Goal: Task Accomplishment & Management: Complete application form

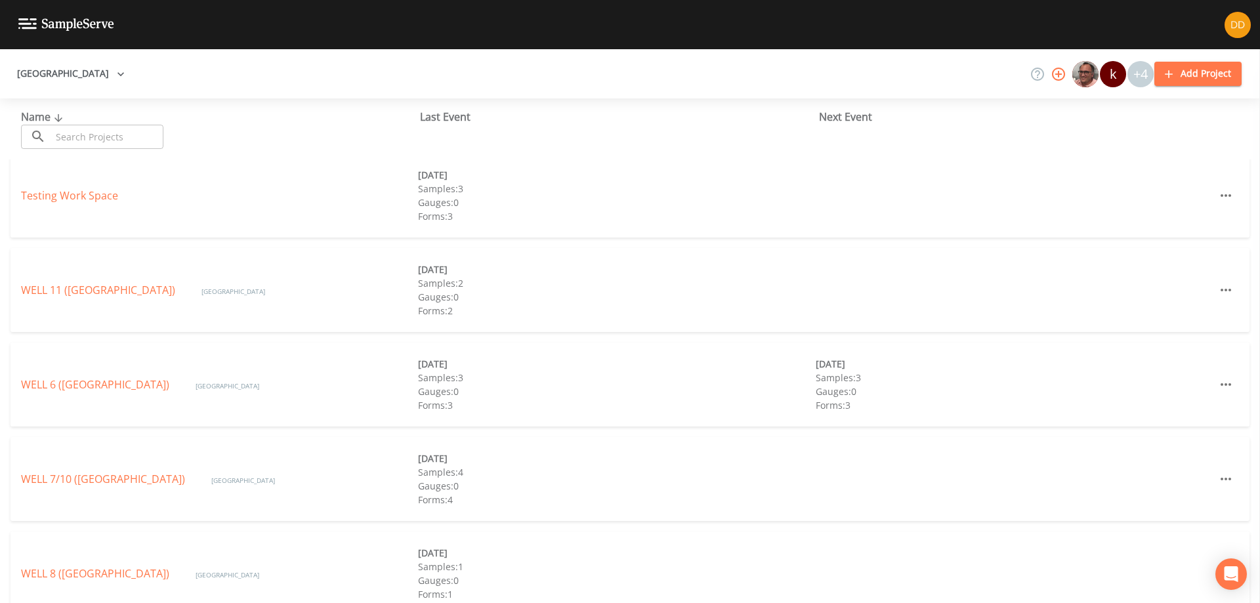
scroll to position [394, 0]
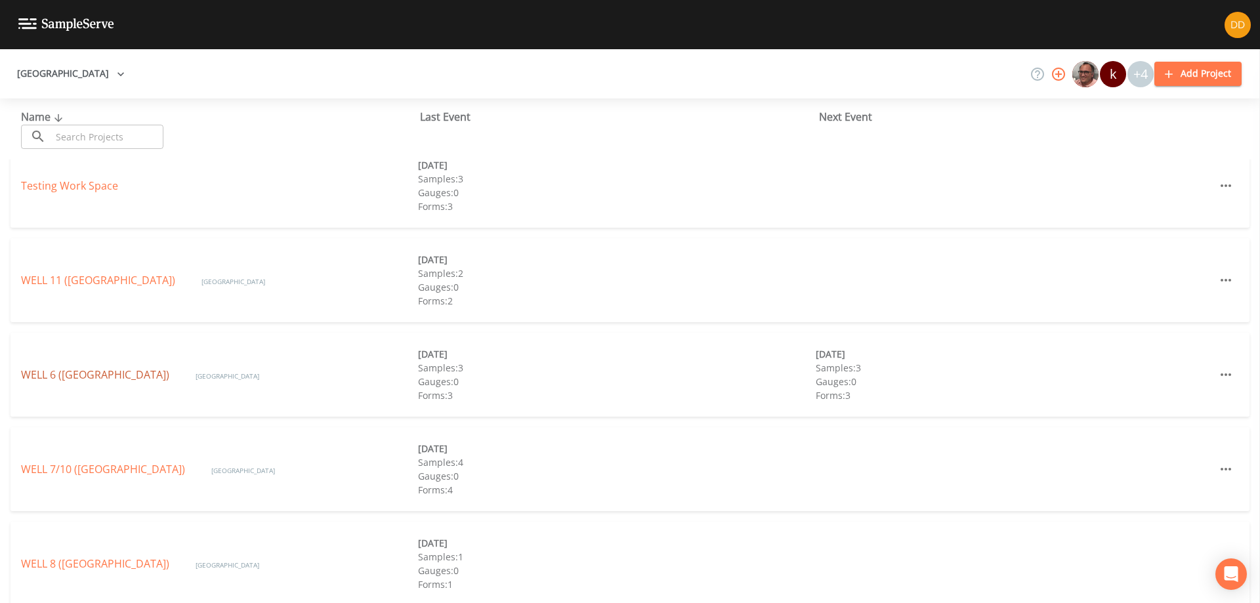
click at [149, 372] on link "WELL 6 ([GEOGRAPHIC_DATA])" at bounding box center [95, 374] width 148 height 14
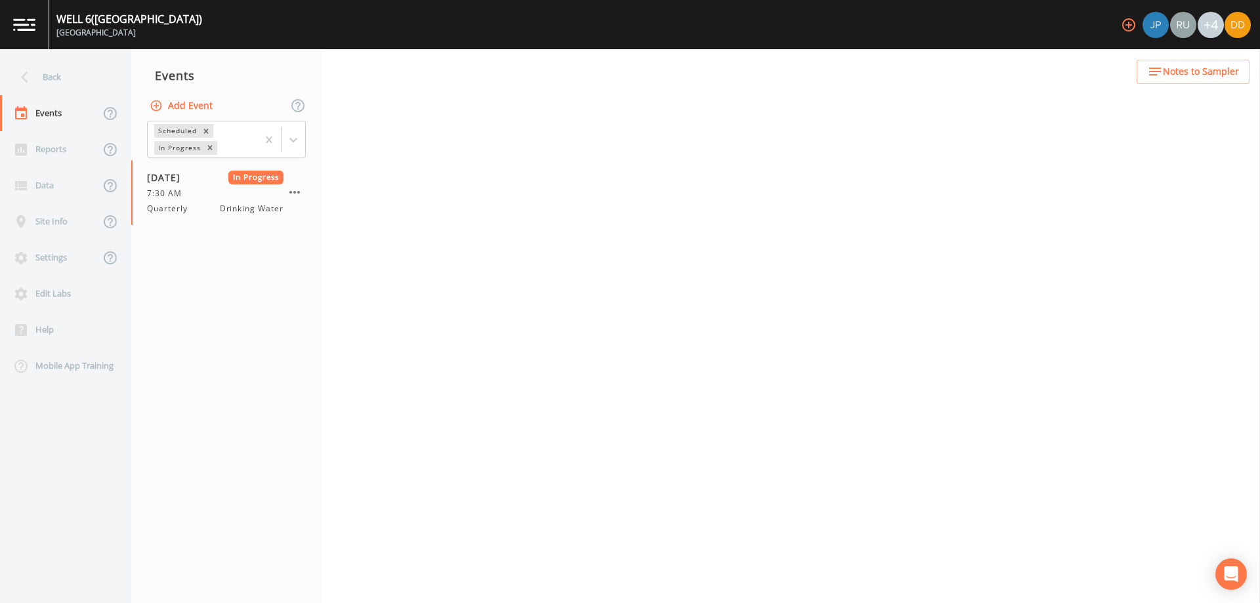
click at [201, 106] on button "Add Event" at bounding box center [182, 106] width 71 height 24
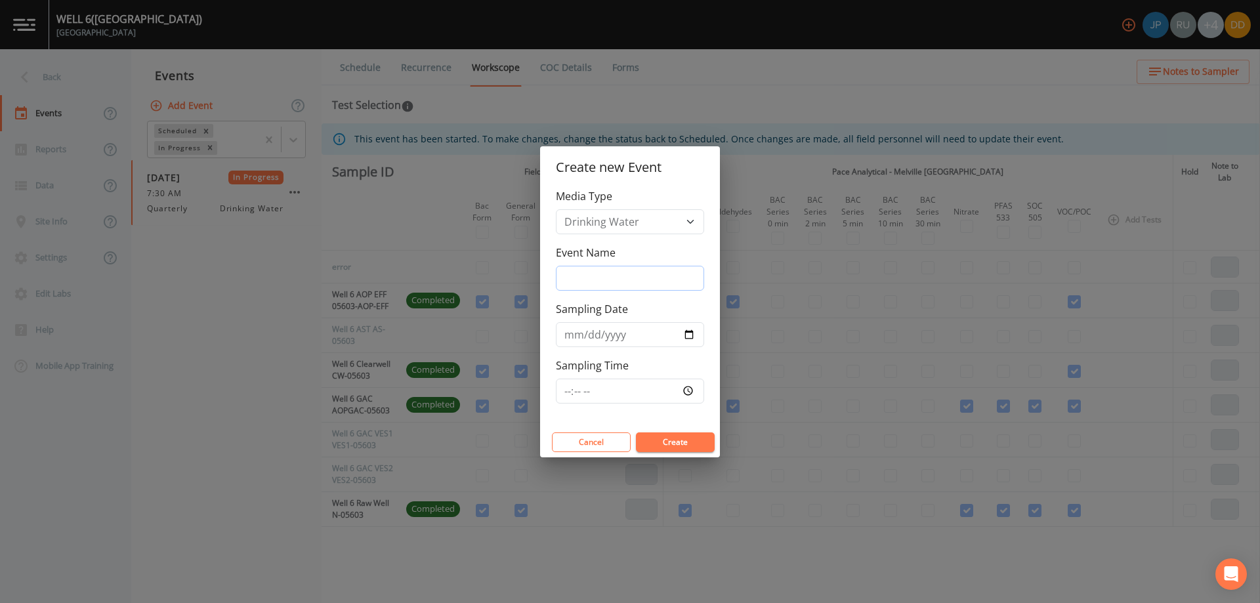
click at [663, 273] on input "Event Name" at bounding box center [630, 278] width 148 height 25
click at [618, 276] on input "Event Name" at bounding box center [630, 278] width 148 height 25
type input "resample"
click at [693, 335] on input "Sampling Date" at bounding box center [630, 334] width 148 height 25
type input "[DATE]"
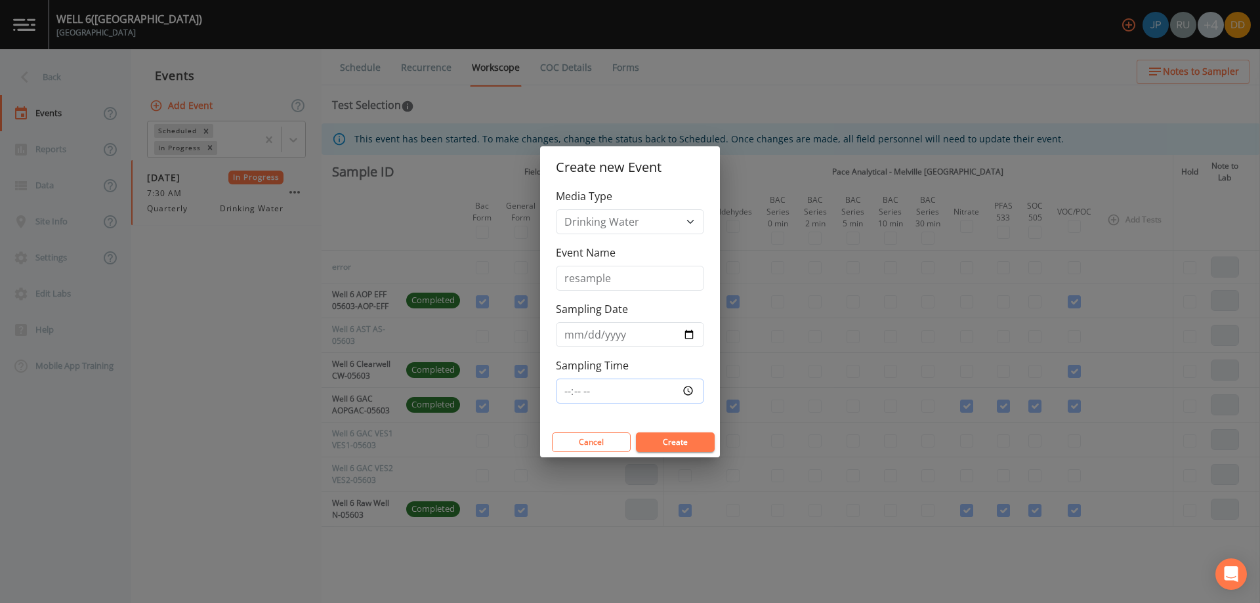
click at [641, 384] on input "Sampling Time" at bounding box center [630, 391] width 148 height 25
type input "07:30"
click at [683, 447] on button "Create" at bounding box center [675, 442] width 79 height 20
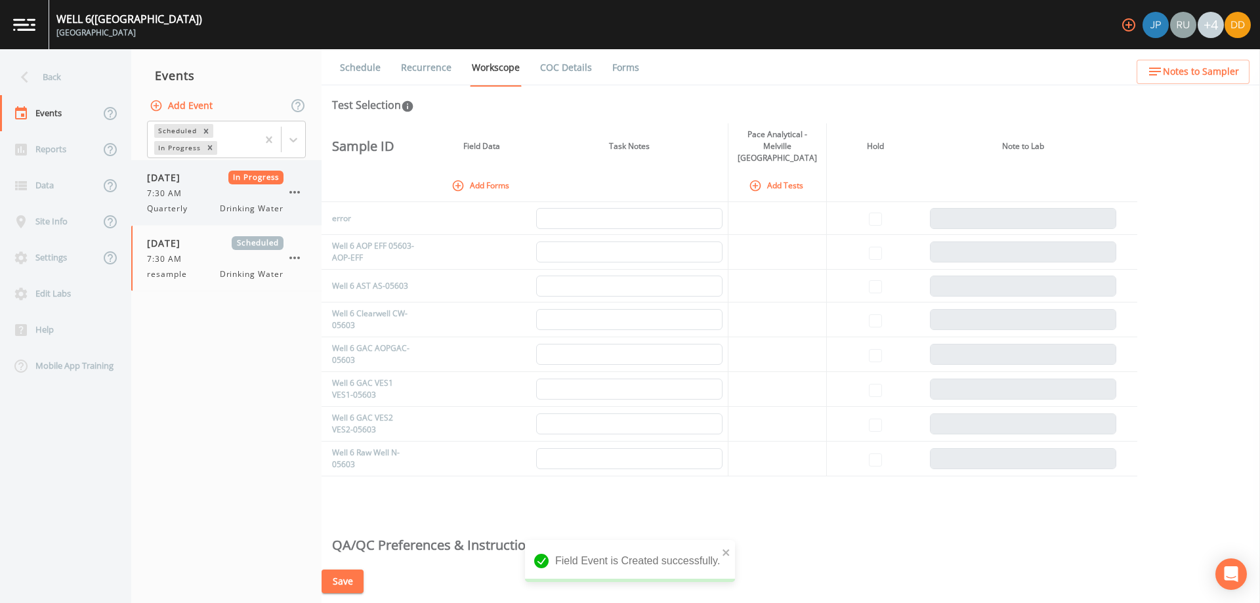
click at [182, 188] on span "7:30 AM" at bounding box center [168, 194] width 43 height 12
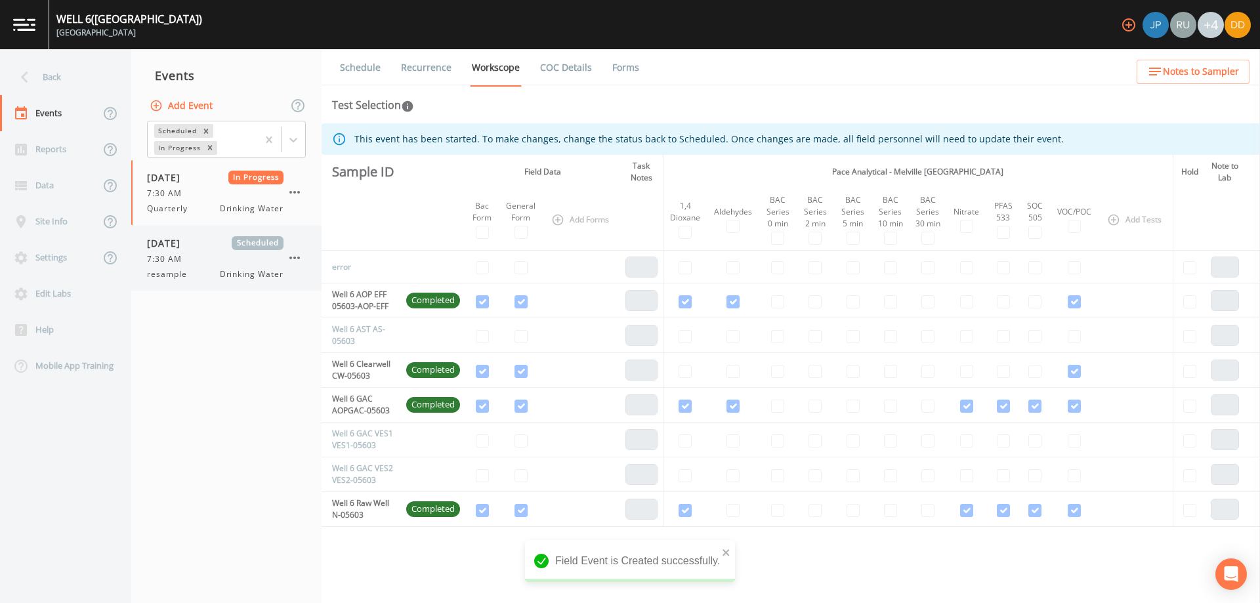
click at [208, 251] on div "[DATE] Scheduled 7:30 AM resample Drinking Water" at bounding box center [215, 258] width 136 height 44
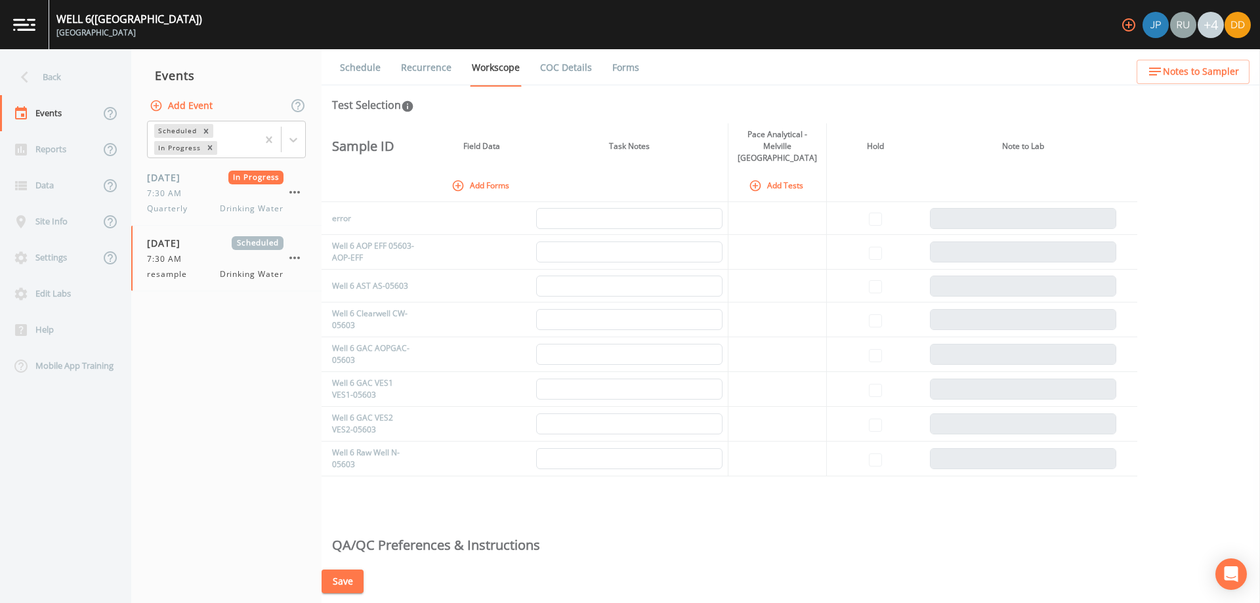
click at [479, 175] on button "Add Forms" at bounding box center [482, 186] width 66 height 22
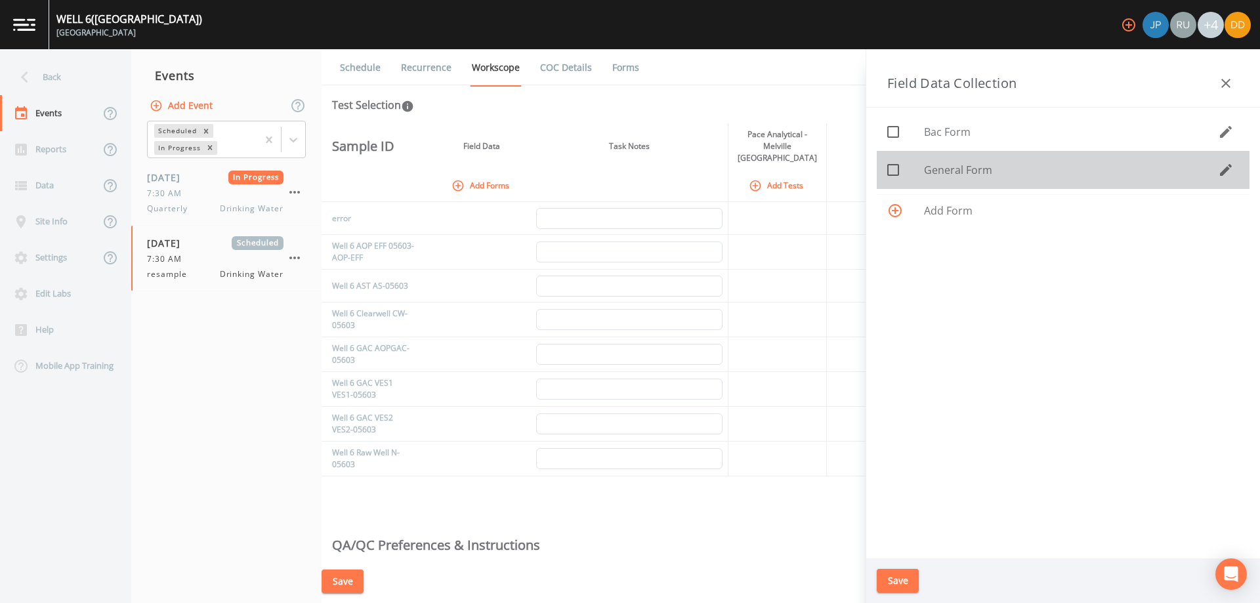
click at [955, 173] on span "General Form" at bounding box center [1071, 170] width 294 height 16
checkbox input "true"
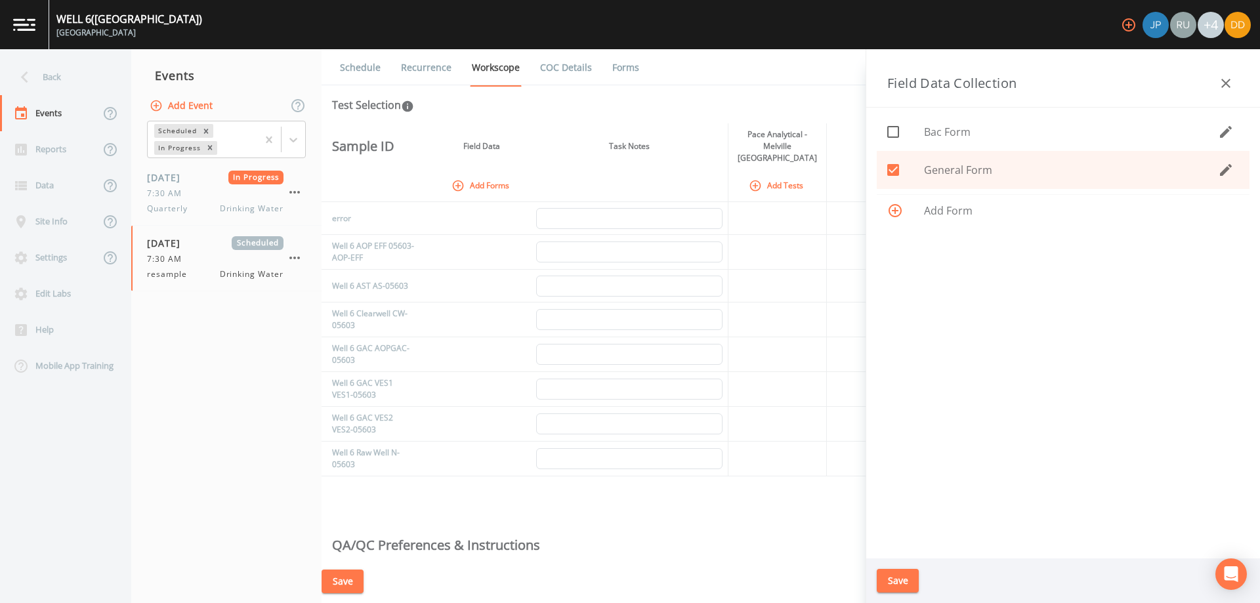
click at [905, 585] on button "Save" at bounding box center [897, 581] width 42 height 24
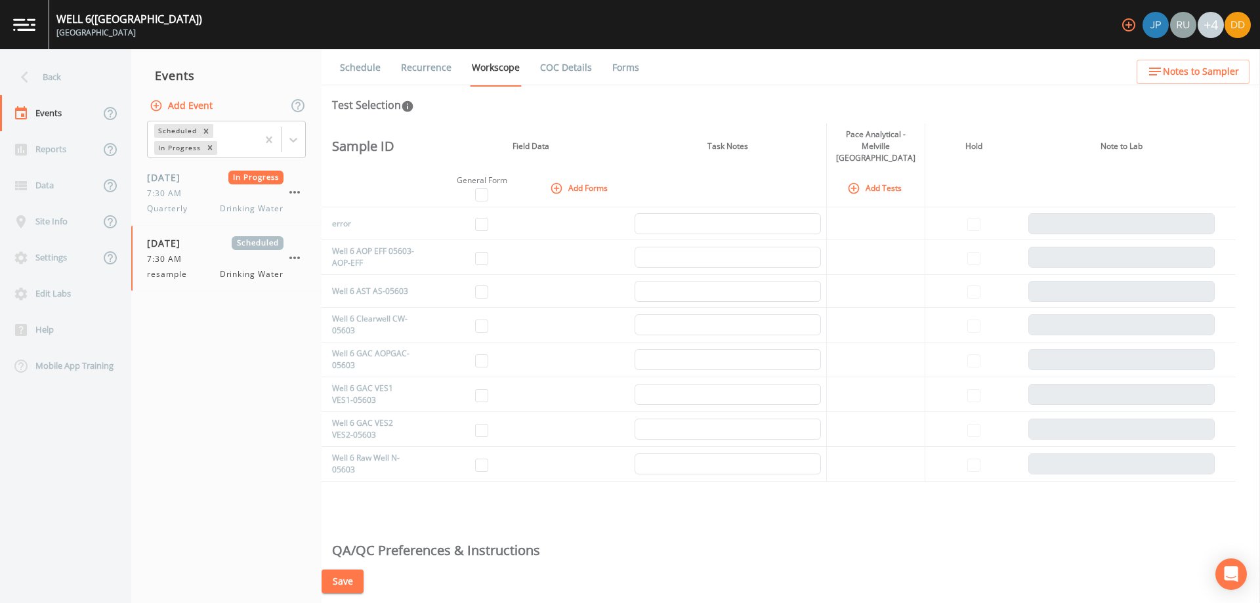
click at [857, 182] on icon "button" at bounding box center [853, 188] width 13 height 13
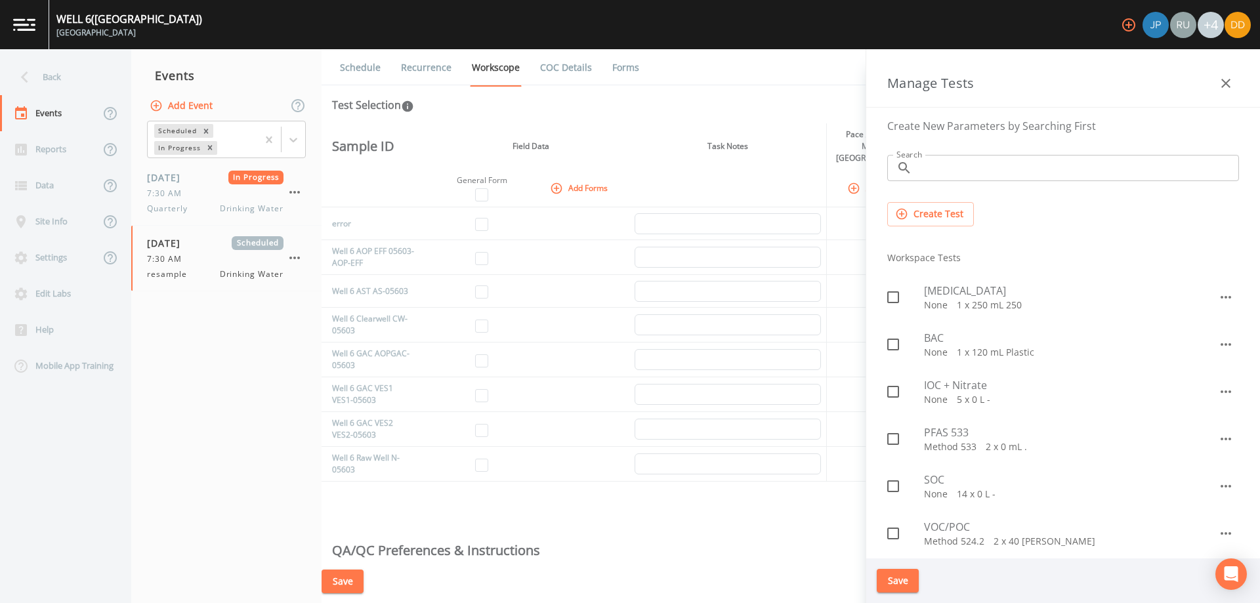
click at [945, 524] on span "VOC/POC" at bounding box center [1071, 527] width 294 height 16
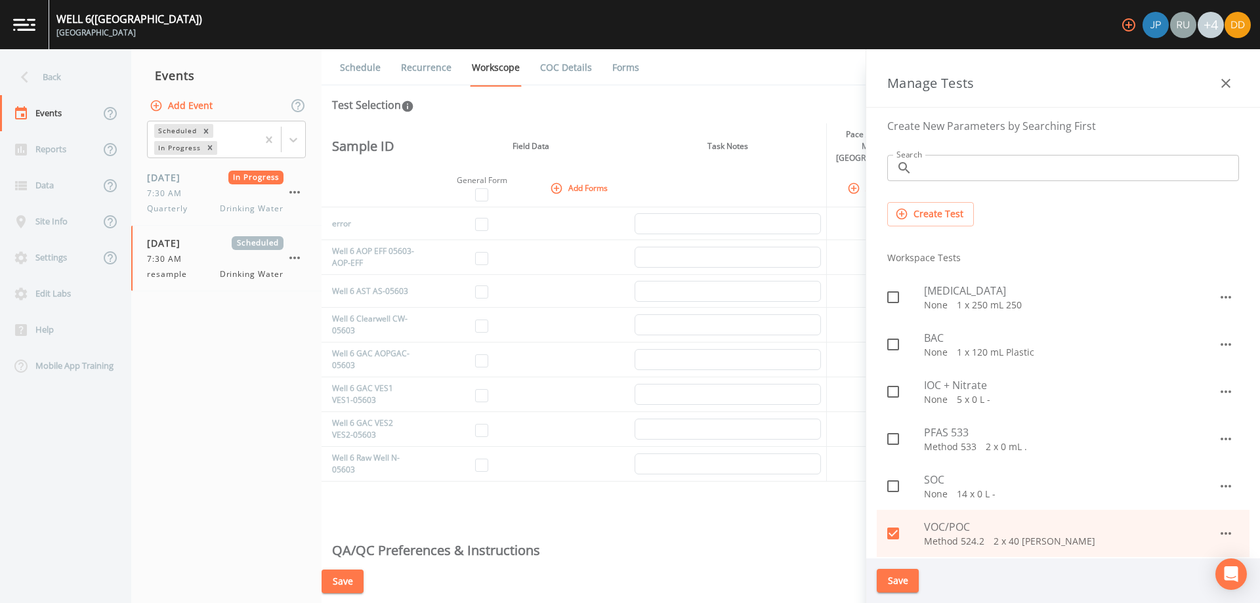
checkbox input "true"
click at [889, 575] on button "Save" at bounding box center [897, 581] width 42 height 24
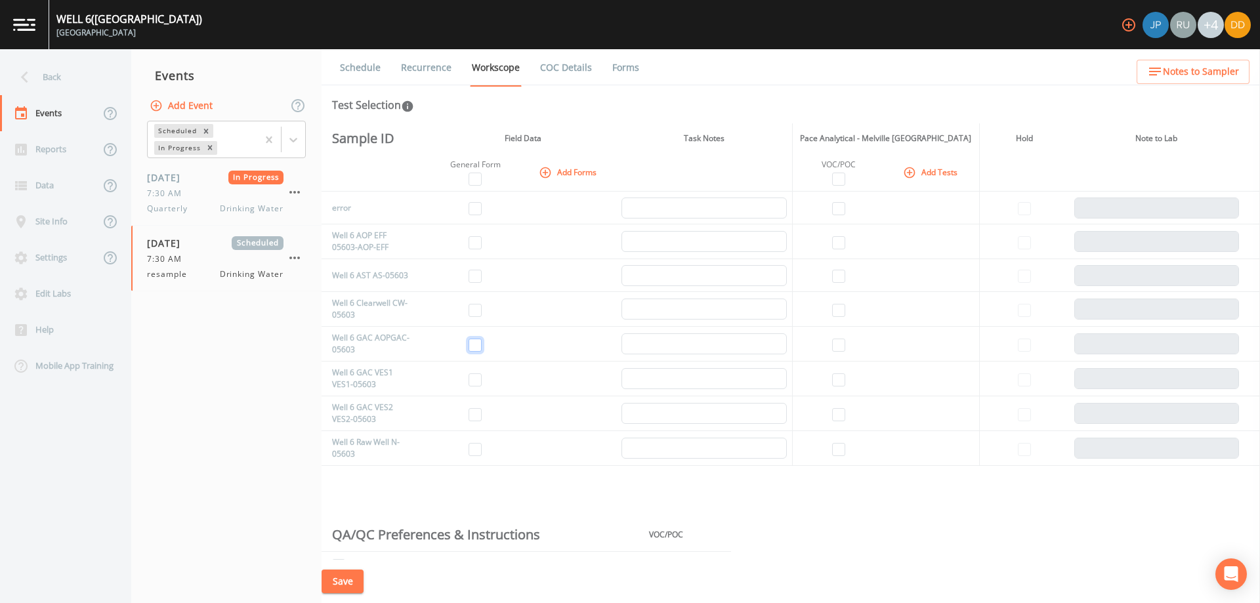
click at [475, 346] on input "checkbox" at bounding box center [474, 345] width 13 height 13
checkbox input "true"
click at [478, 447] on input "checkbox" at bounding box center [474, 449] width 13 height 13
checkbox input "true"
click at [834, 453] on input "checkbox" at bounding box center [838, 449] width 13 height 13
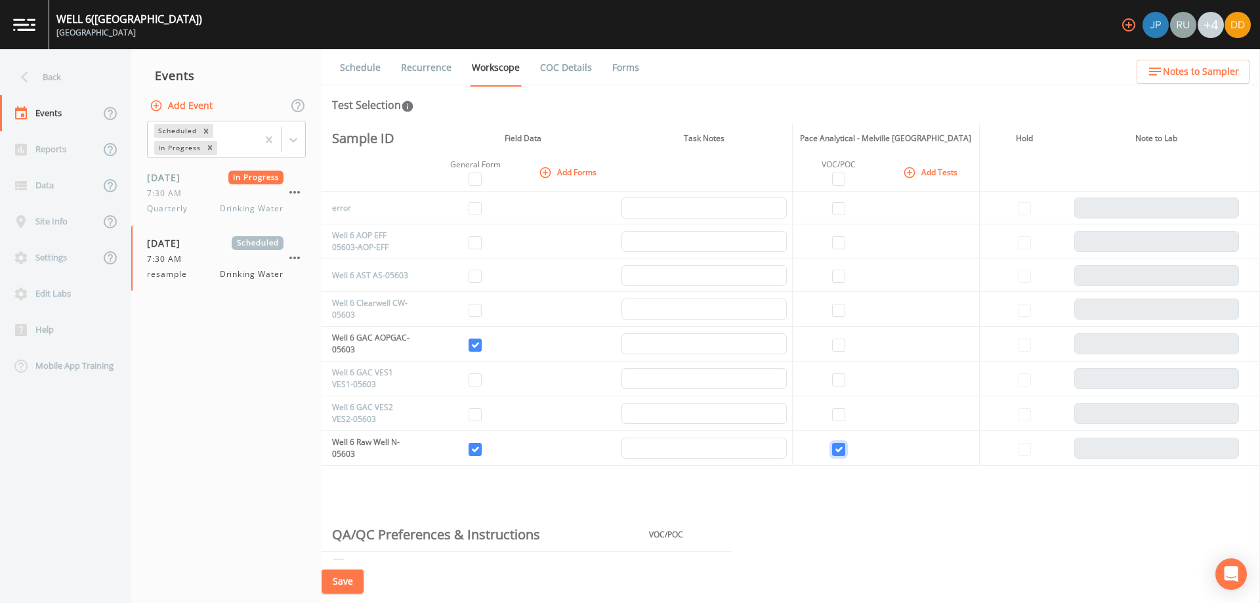
checkbox input "true"
click at [834, 342] on input "checkbox" at bounding box center [838, 345] width 13 height 13
checkbox input "true"
click at [347, 579] on button "Save" at bounding box center [342, 581] width 42 height 24
click at [300, 257] on icon "button" at bounding box center [295, 258] width 16 height 16
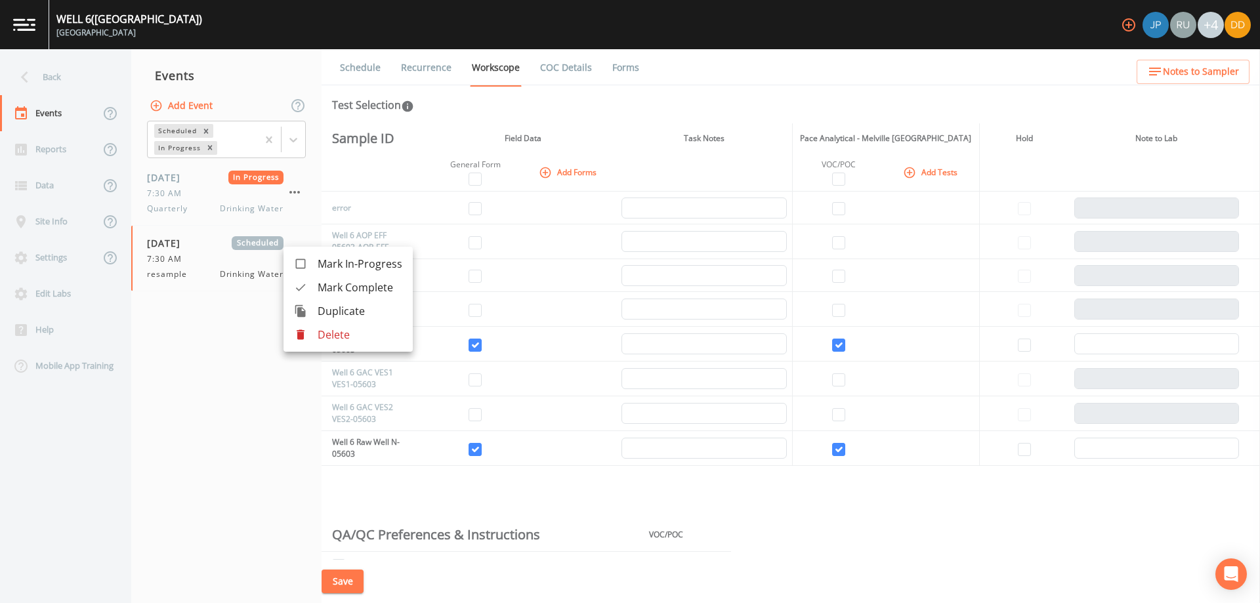
click at [370, 289] on span "Mark Complete" at bounding box center [360, 287] width 85 height 16
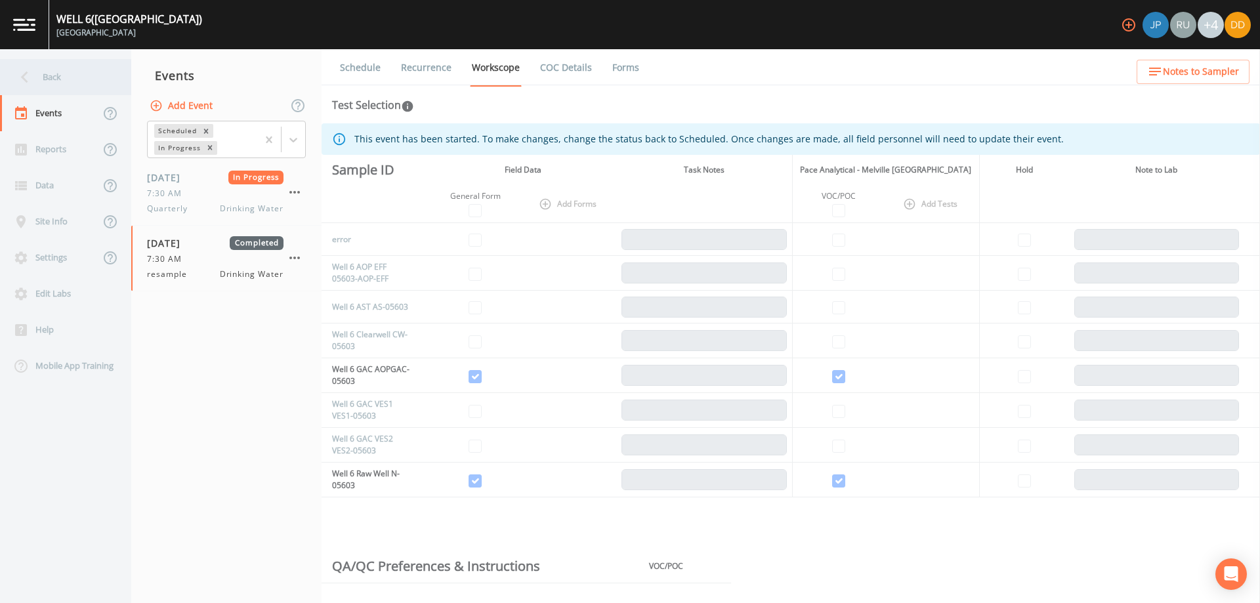
click at [46, 80] on div "Back" at bounding box center [59, 77] width 118 height 36
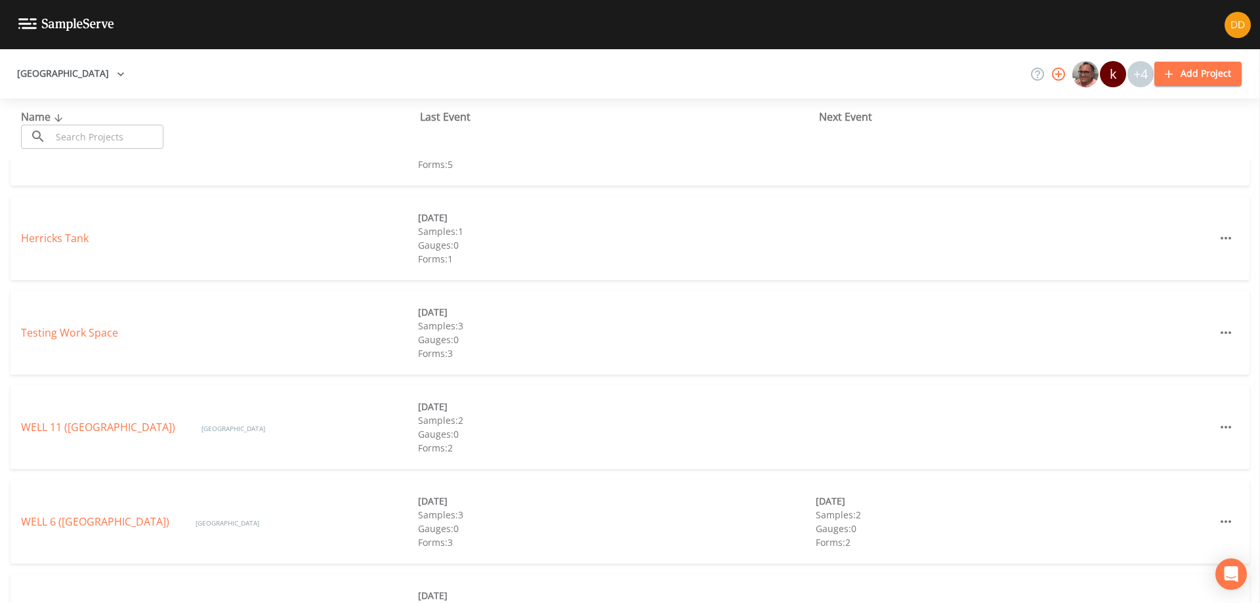
scroll to position [328, 0]
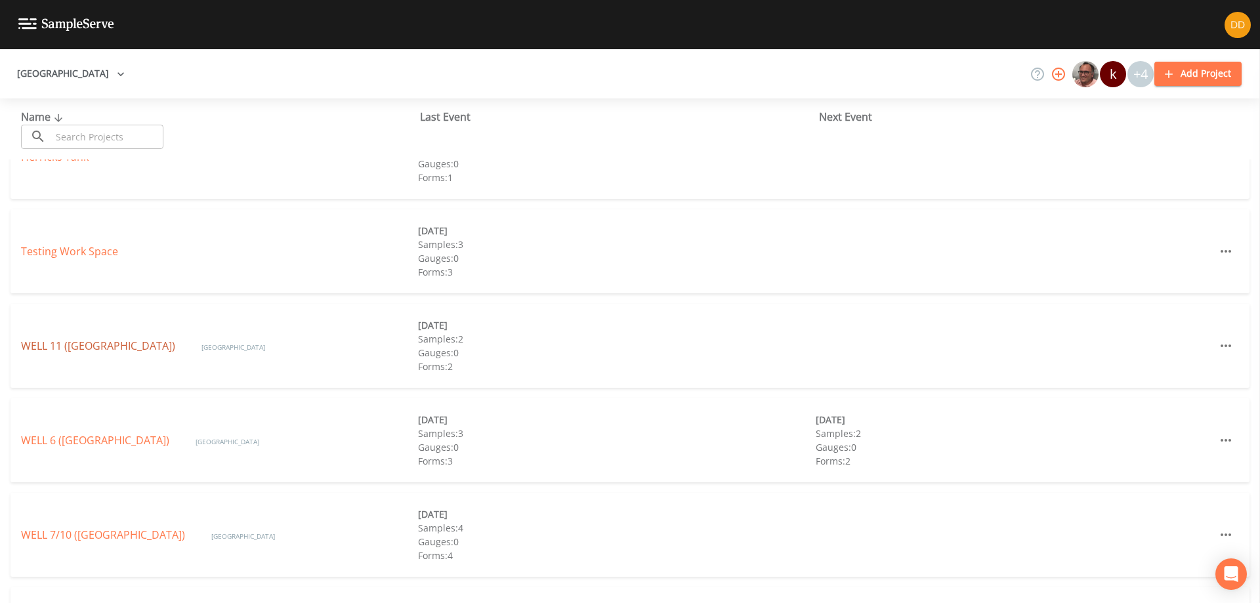
click at [98, 352] on link "WELL 11 ([GEOGRAPHIC_DATA])" at bounding box center [98, 346] width 154 height 14
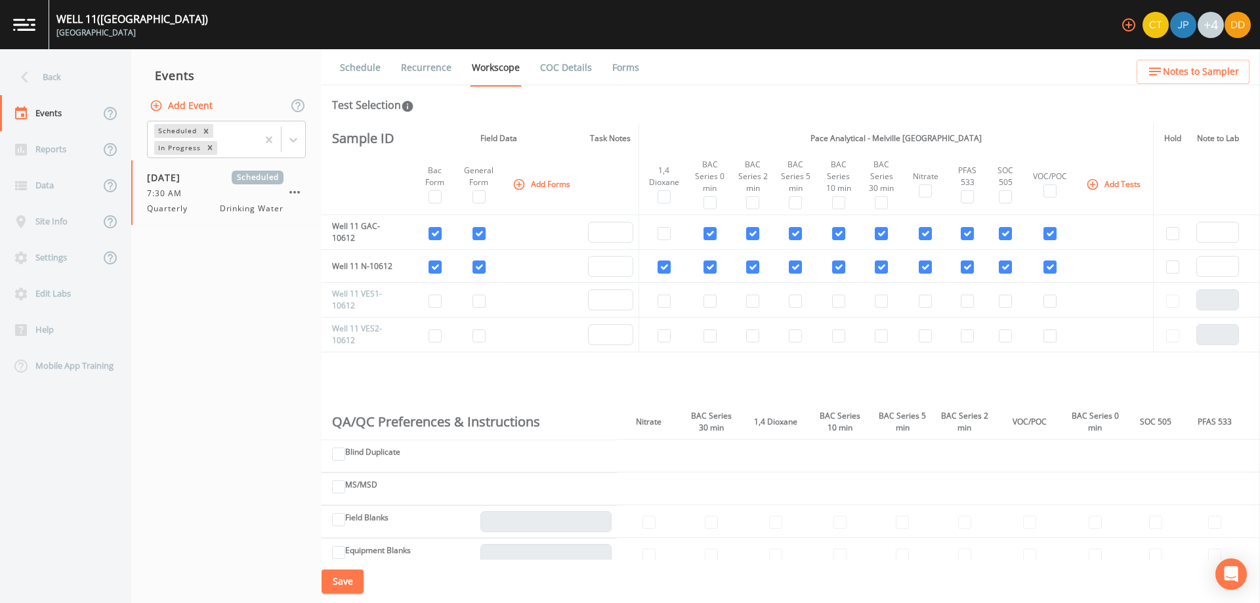
click at [206, 104] on button "Add Event" at bounding box center [182, 106] width 71 height 24
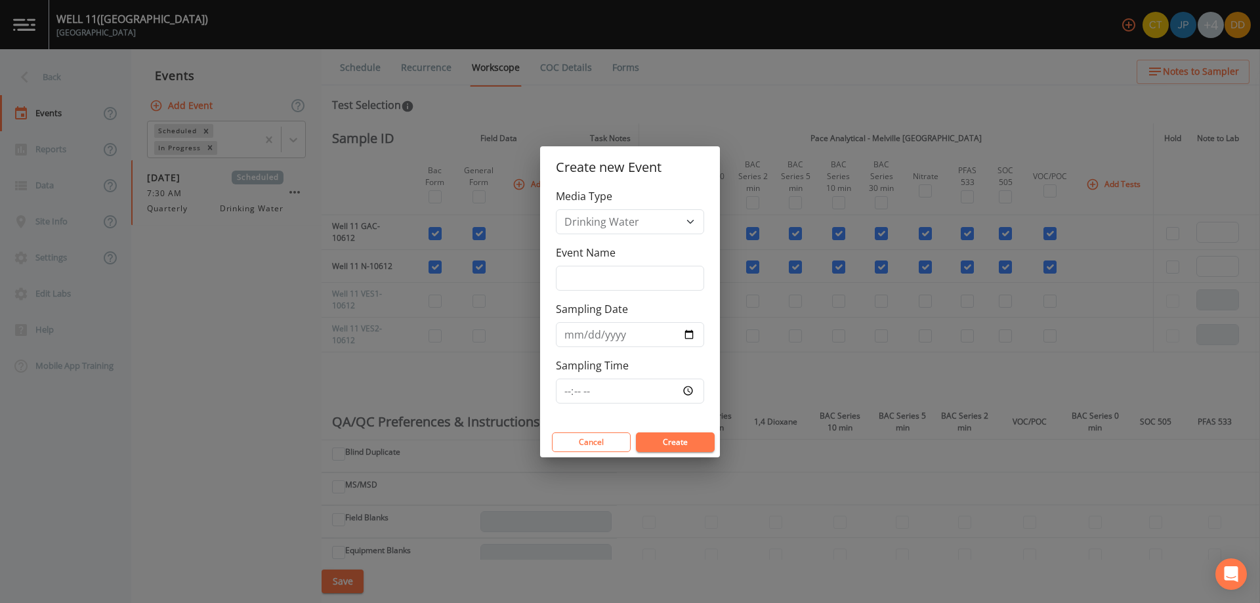
click at [670, 295] on div "Media Type Drinking Water Event Name Sampling Date Sampling Time" at bounding box center [630, 307] width 180 height 239
click at [670, 286] on input "Event Name" at bounding box center [630, 278] width 148 height 25
type input "resample"
click at [686, 333] on input "Sampling Date" at bounding box center [630, 334] width 148 height 25
type input "[DATE]"
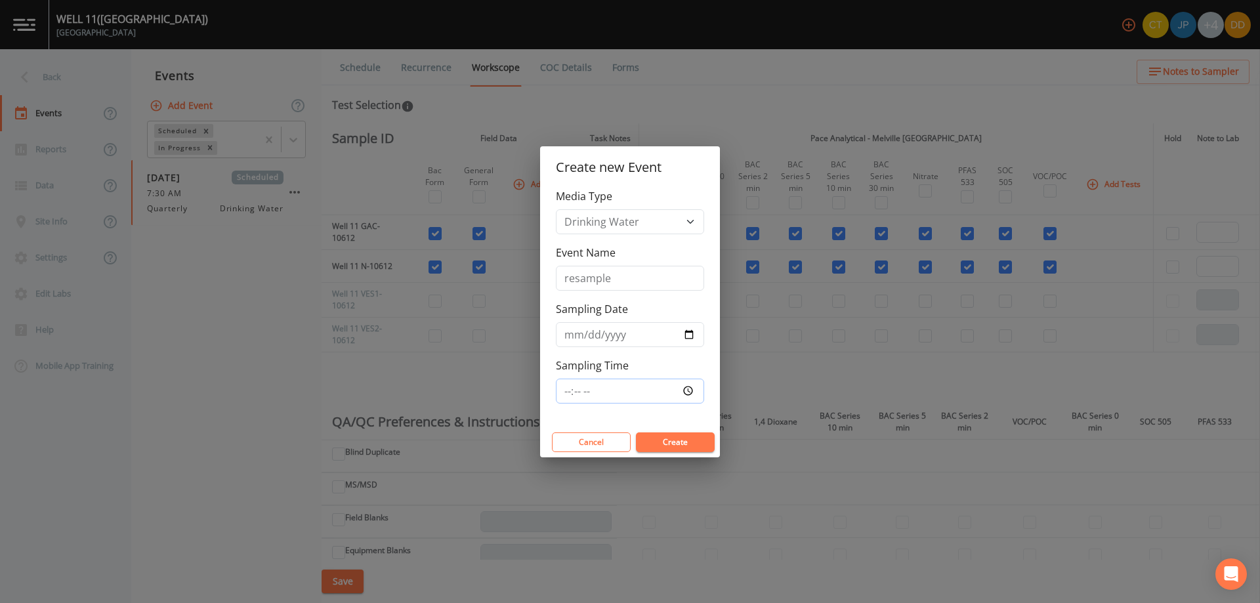
click at [615, 387] on input "Sampling Time" at bounding box center [630, 391] width 148 height 25
type input "07:30"
click at [688, 438] on button "Create" at bounding box center [675, 442] width 79 height 20
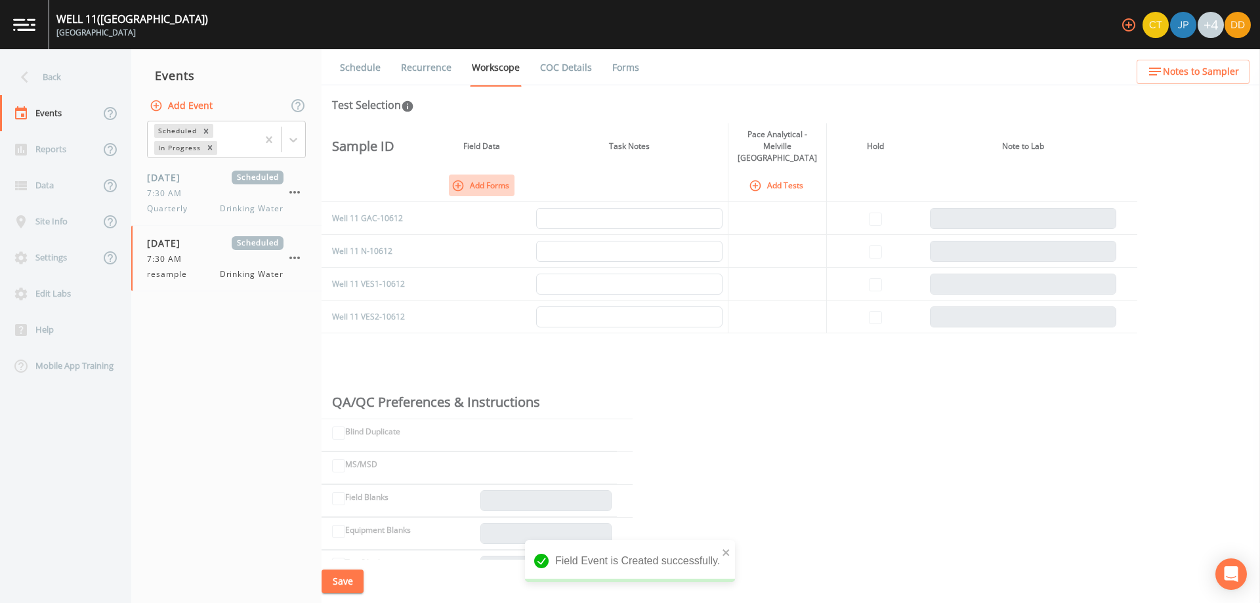
click at [491, 175] on button "Add Forms" at bounding box center [482, 186] width 66 height 22
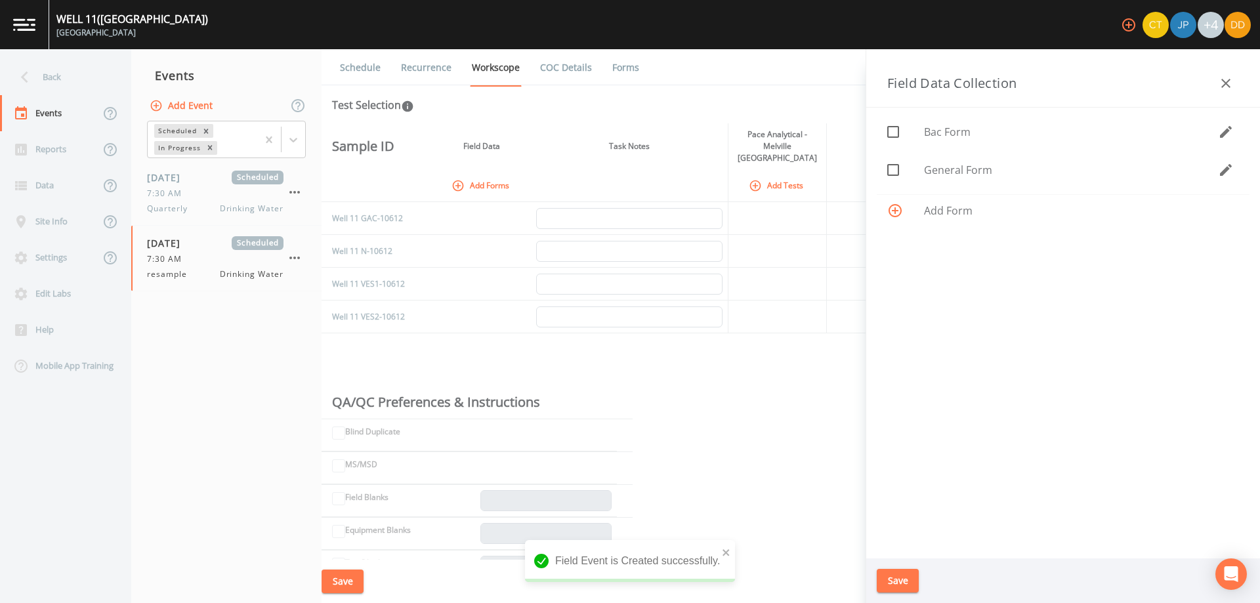
click at [977, 170] on span "General Form" at bounding box center [1071, 170] width 294 height 16
checkbox input "true"
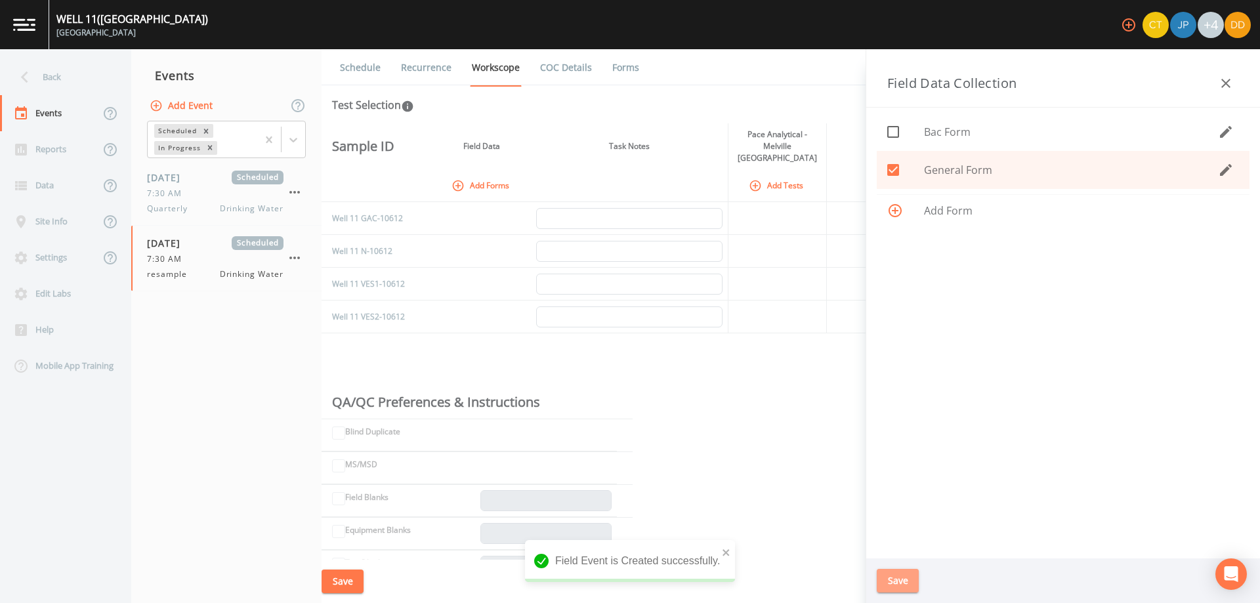
click at [897, 584] on button "Save" at bounding box center [897, 581] width 42 height 24
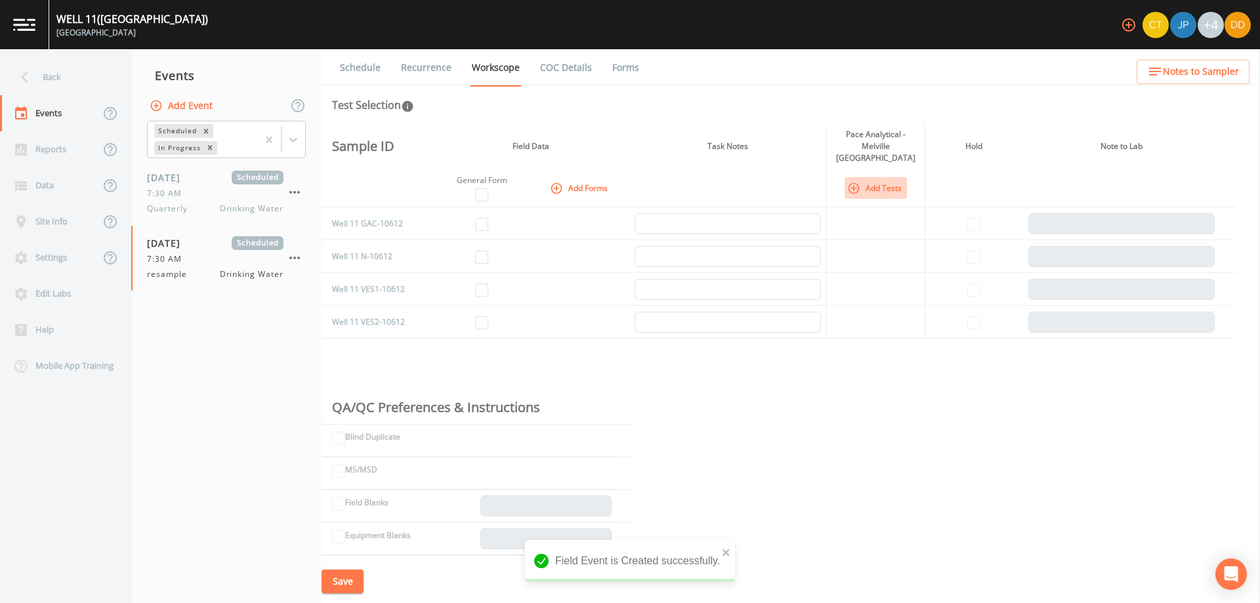
click at [899, 177] on button "Add Tests" at bounding box center [875, 188] width 62 height 22
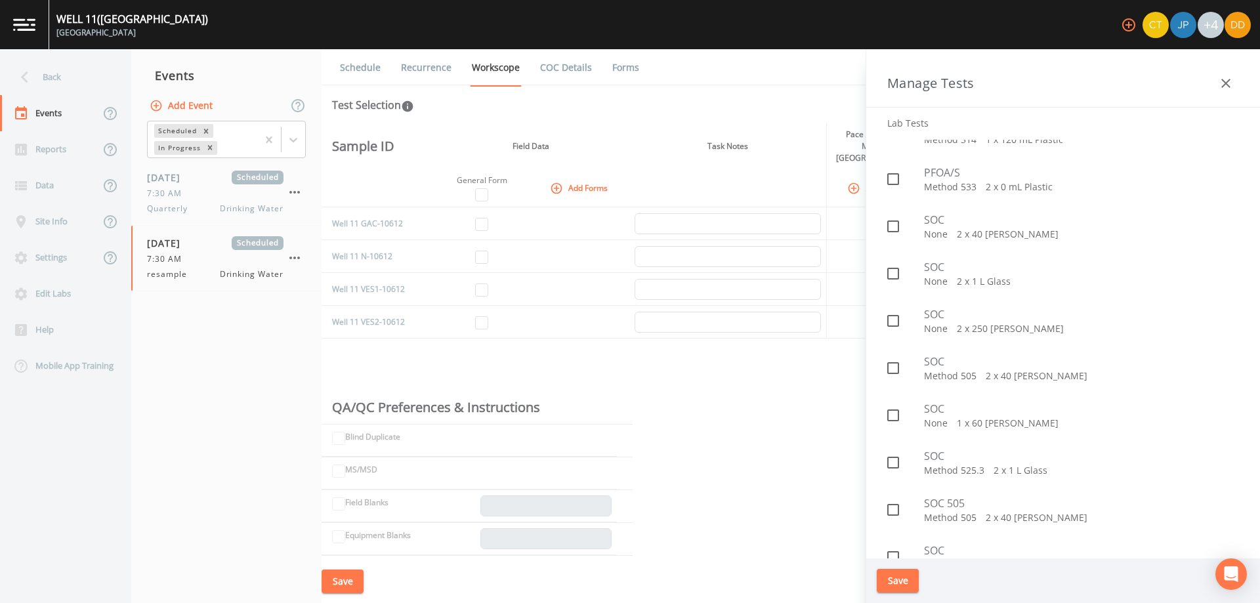
scroll to position [1547, 0]
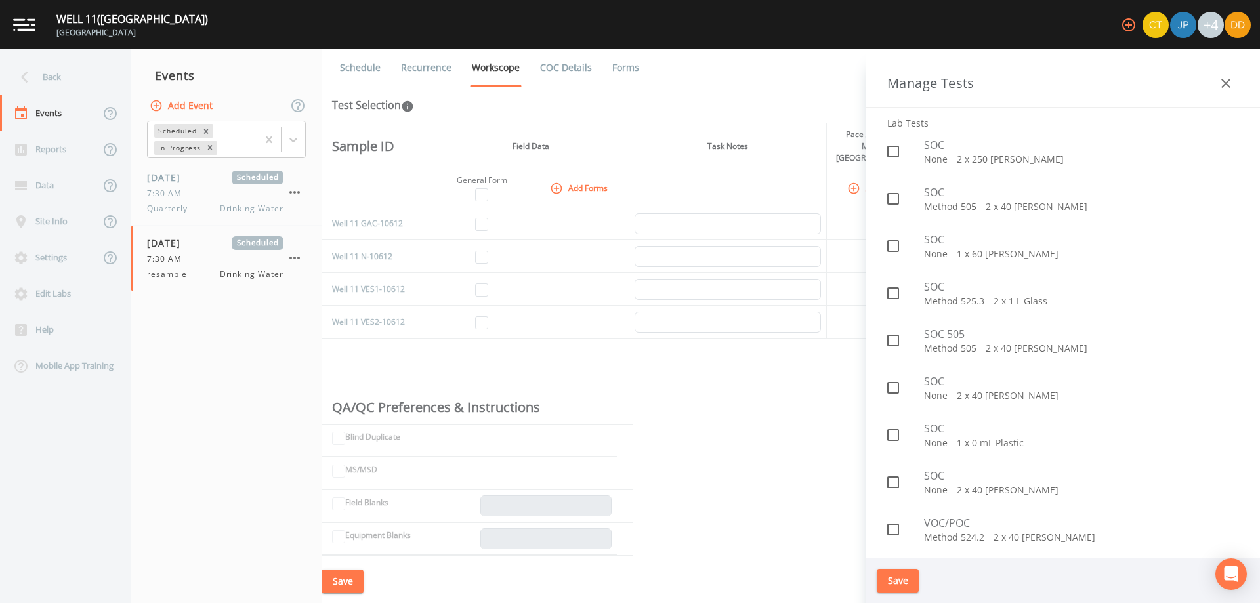
click at [918, 342] on div at bounding box center [905, 341] width 37 height 28
checkbox input "true"
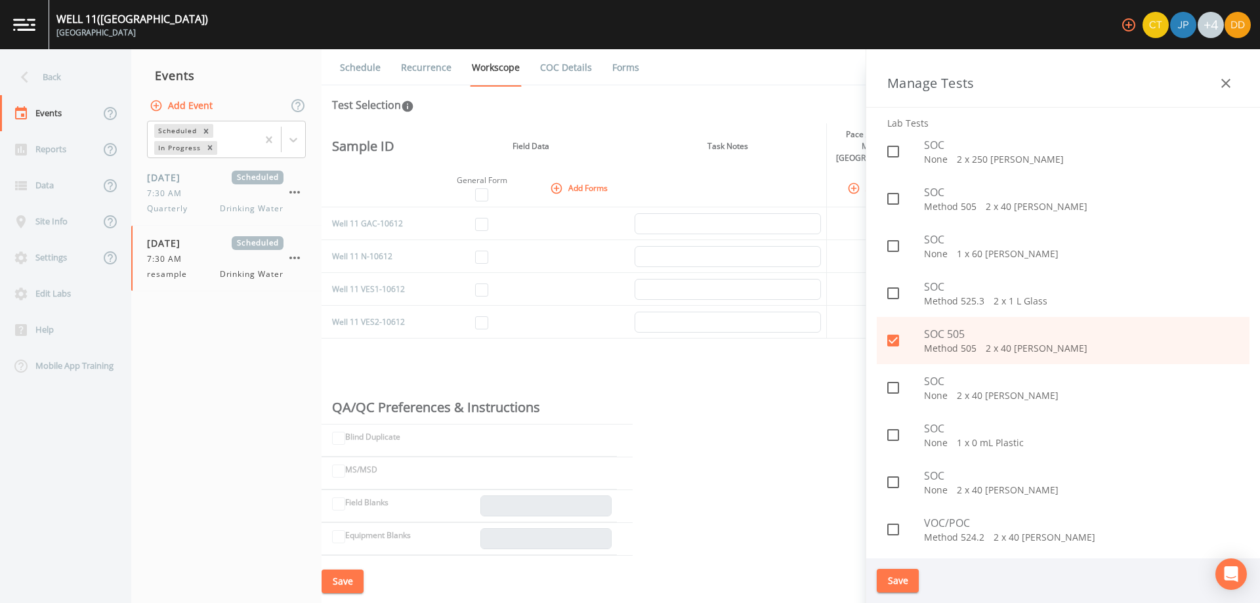
click at [901, 585] on button "Save" at bounding box center [897, 581] width 42 height 24
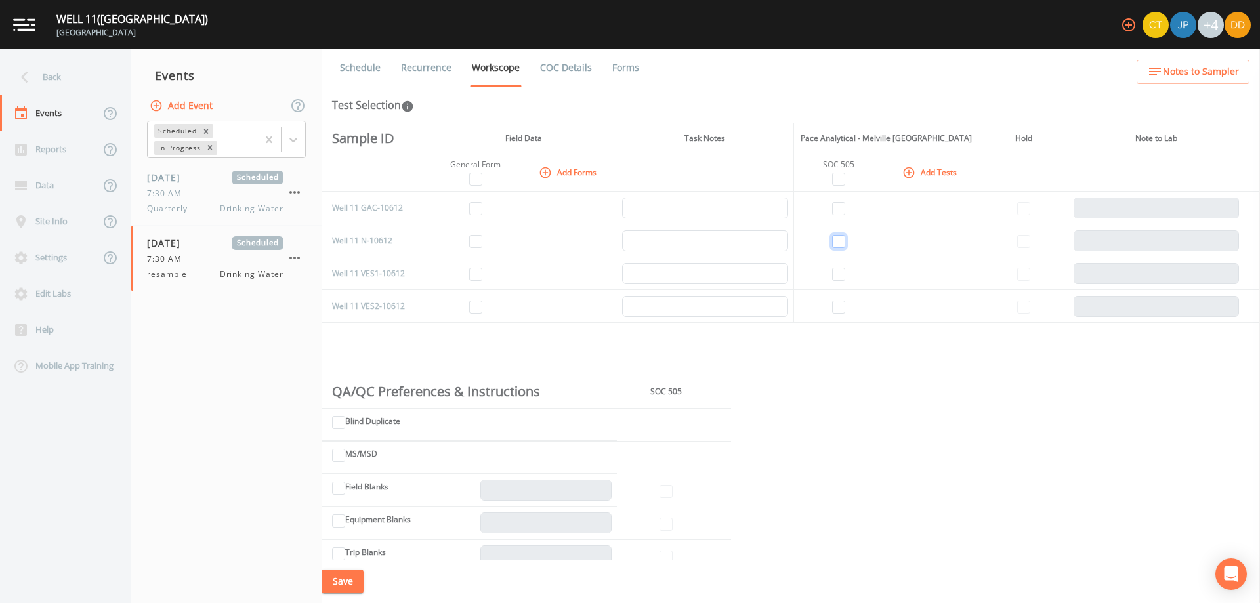
drag, startPoint x: 834, startPoint y: 239, endPoint x: 600, endPoint y: 247, distance: 234.3
click at [834, 239] on input "checkbox" at bounding box center [838, 241] width 13 height 13
checkbox input "true"
click at [478, 241] on input "checkbox" at bounding box center [475, 241] width 13 height 13
checkbox input "true"
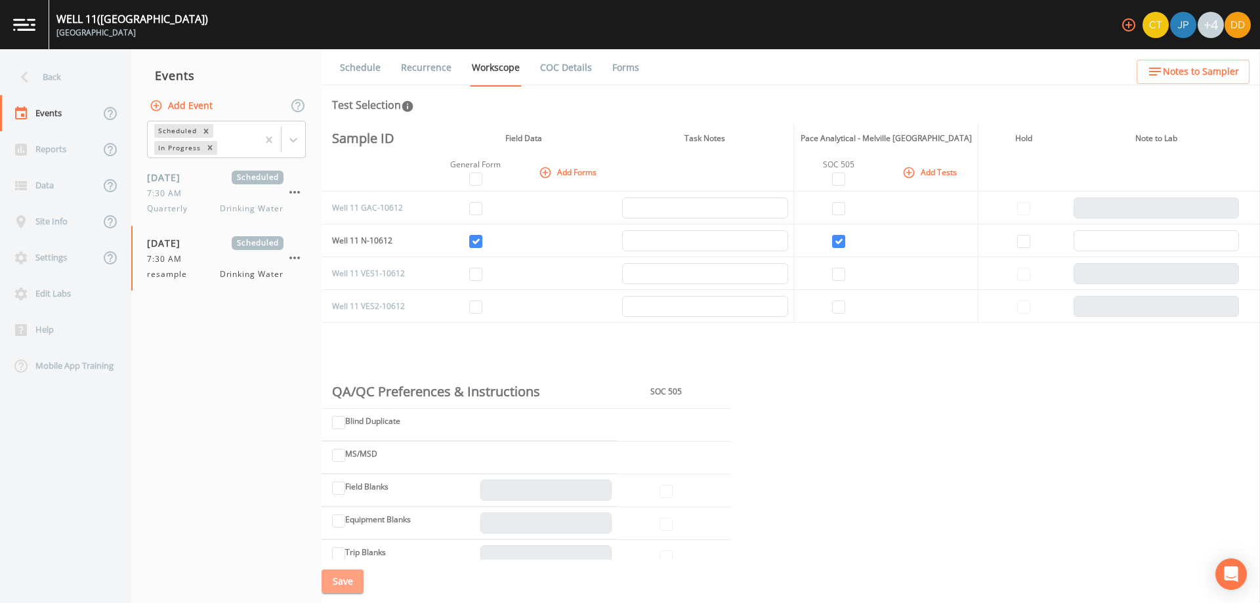
click at [351, 584] on button "Save" at bounding box center [342, 581] width 42 height 24
click at [350, 588] on button "Save" at bounding box center [342, 581] width 42 height 24
click at [55, 80] on div "Back" at bounding box center [59, 77] width 118 height 36
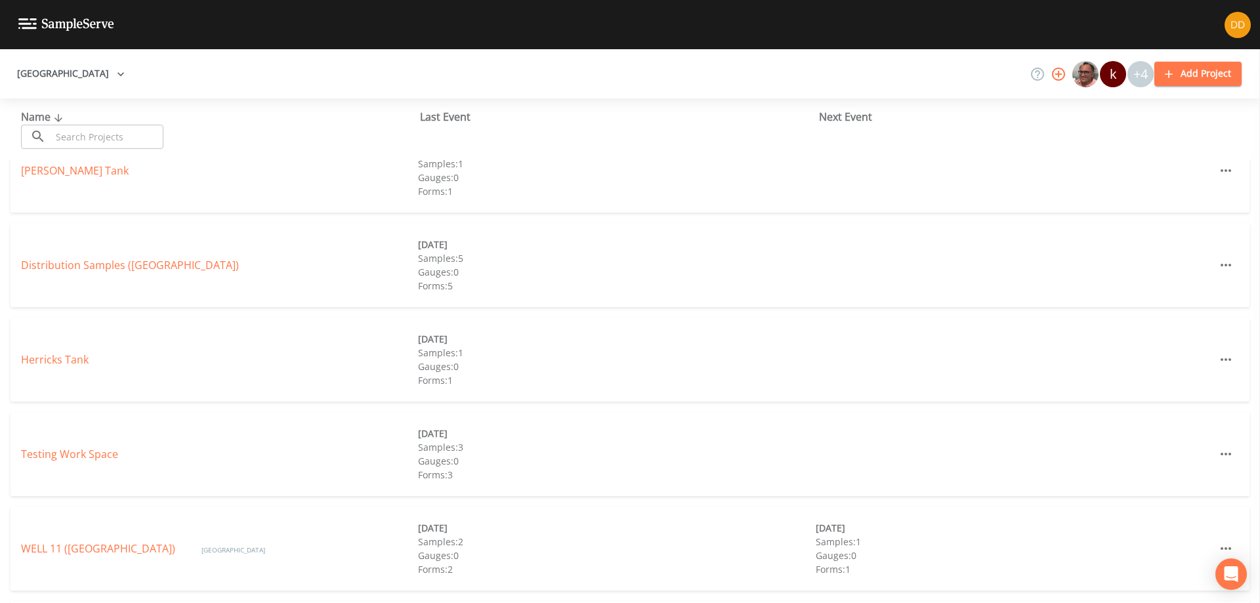
scroll to position [131, 0]
click at [178, 263] on link "Distribution Samples ([GEOGRAPHIC_DATA])" at bounding box center [130, 259] width 218 height 14
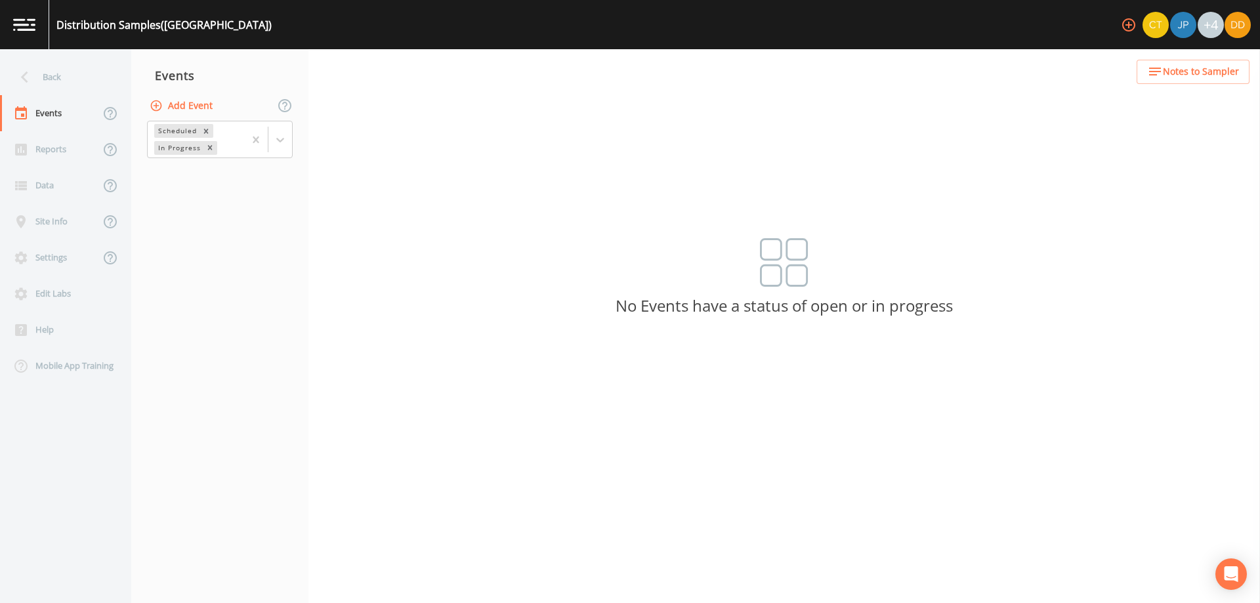
click at [203, 106] on button "Add Event" at bounding box center [182, 106] width 71 height 24
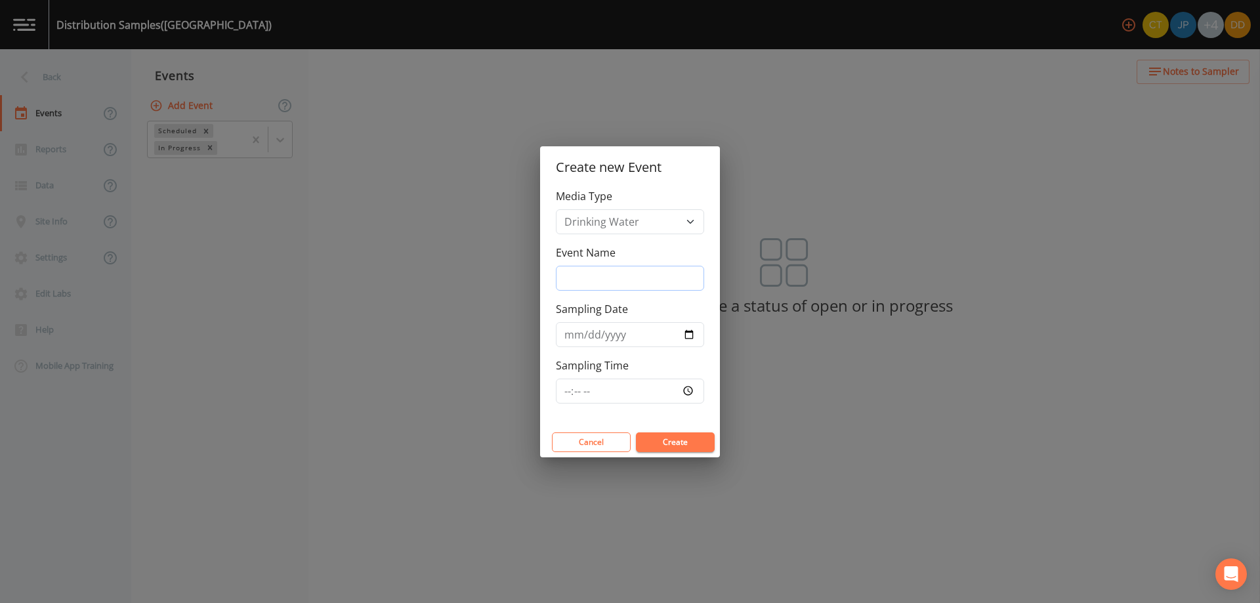
click at [656, 266] on input "Event Name" at bounding box center [630, 278] width 148 height 25
type input "weekly"
click at [686, 337] on input "Sampling Date" at bounding box center [630, 334] width 148 height 25
type input "[DATE]"
click at [614, 395] on input "Sampling Time" at bounding box center [630, 391] width 148 height 25
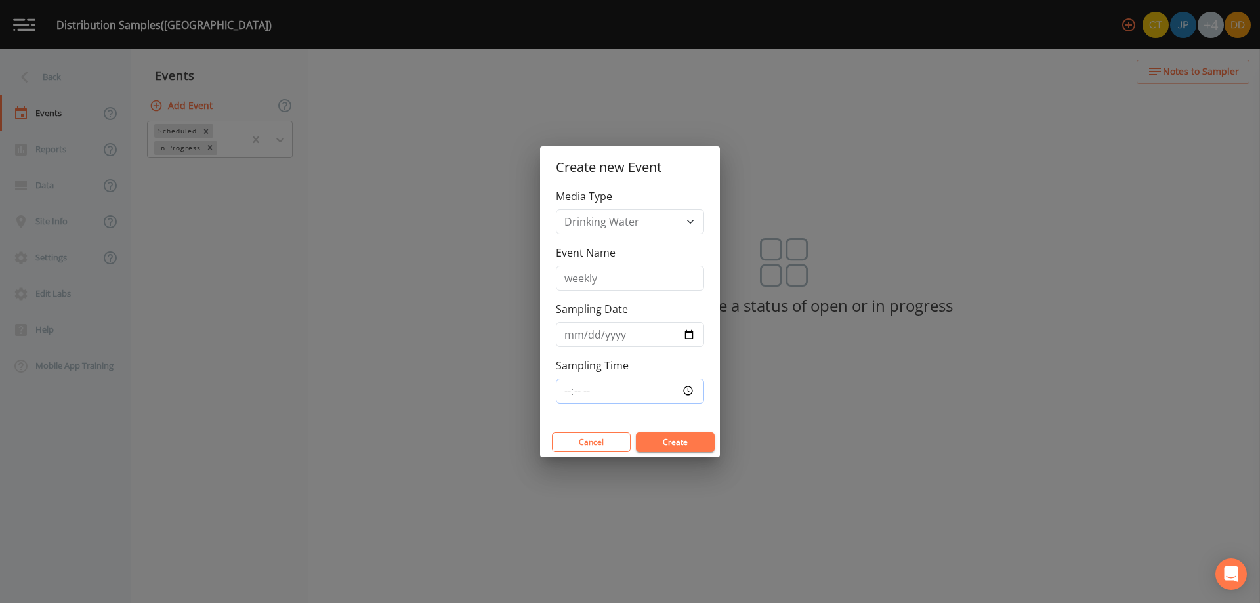
type input "07:30"
click at [693, 440] on button "Create" at bounding box center [675, 442] width 79 height 20
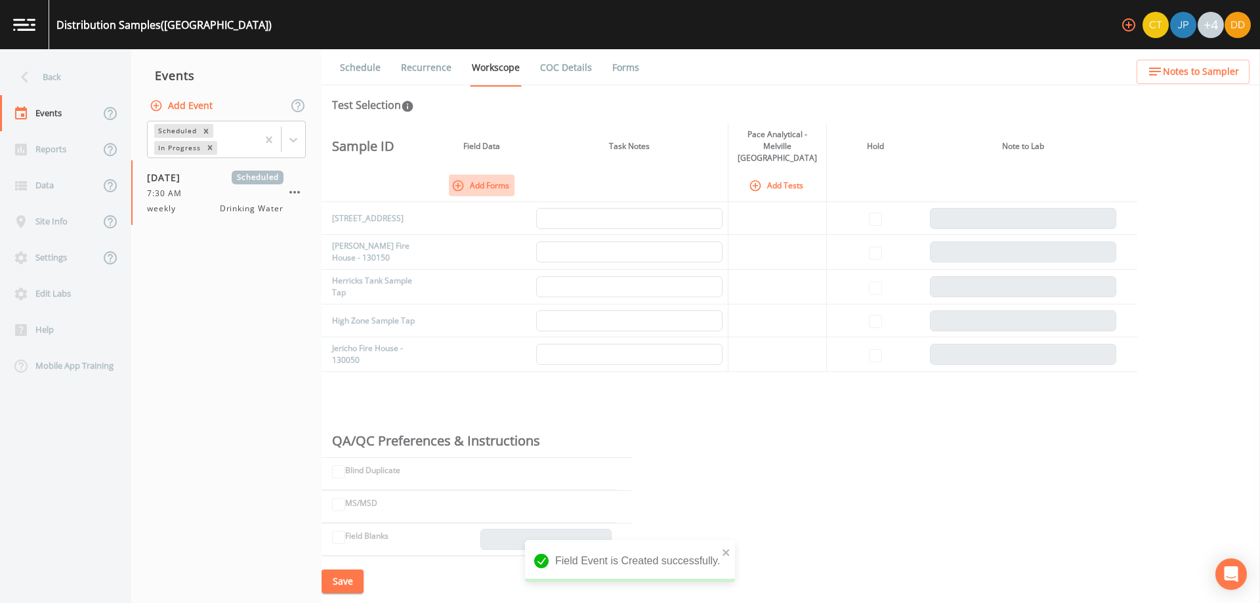
click at [493, 175] on button "Add Forms" at bounding box center [482, 186] width 66 height 22
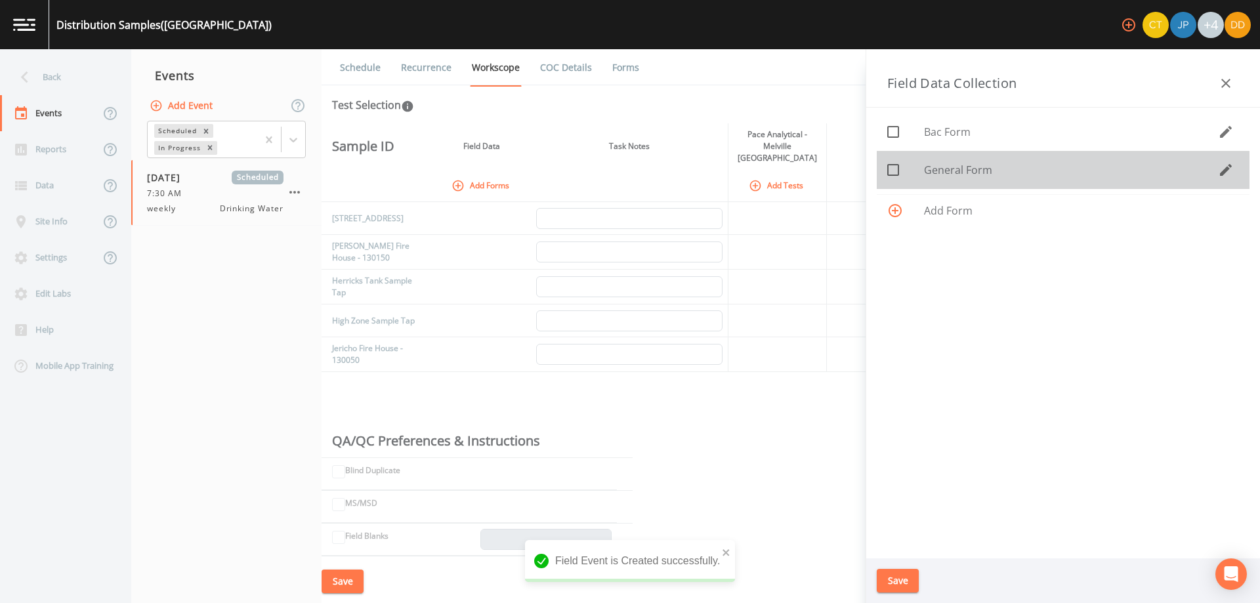
click at [952, 174] on span "General Form" at bounding box center [1071, 170] width 294 height 16
checkbox input "true"
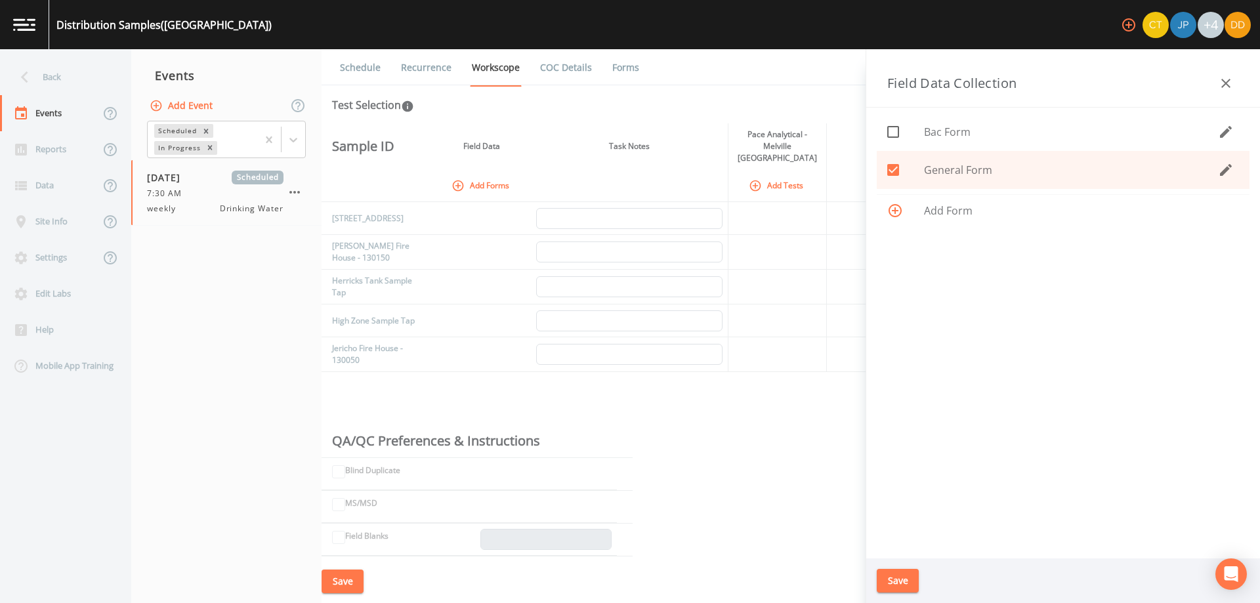
click at [896, 577] on button "Save" at bounding box center [897, 581] width 42 height 24
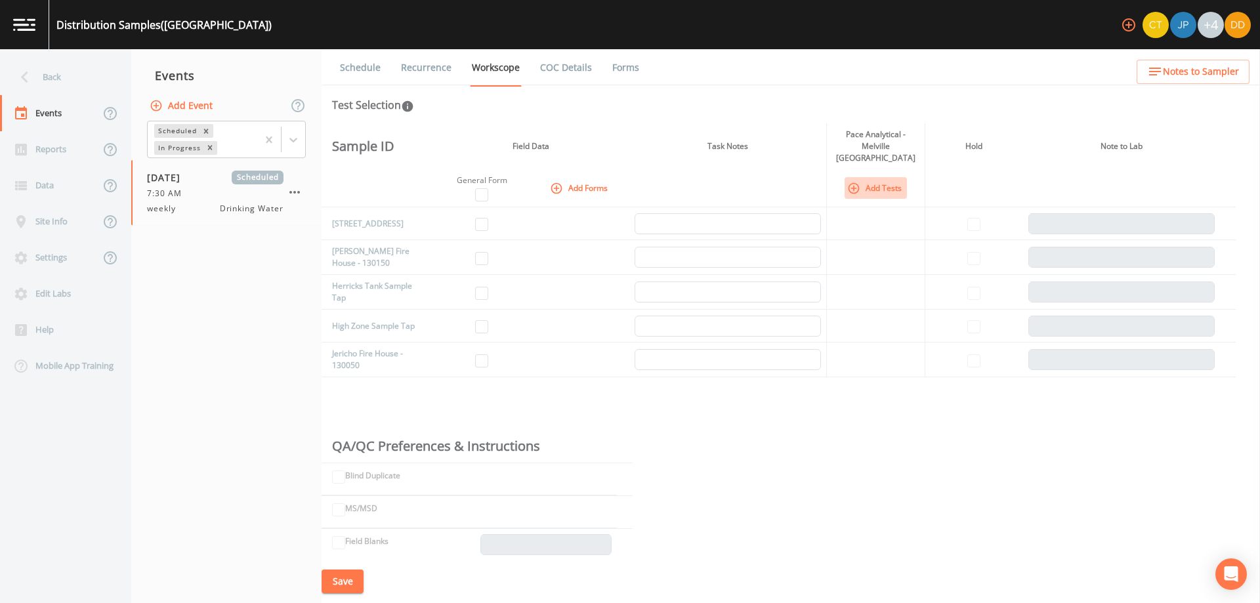
click at [860, 177] on button "Add Tests" at bounding box center [875, 188] width 62 height 22
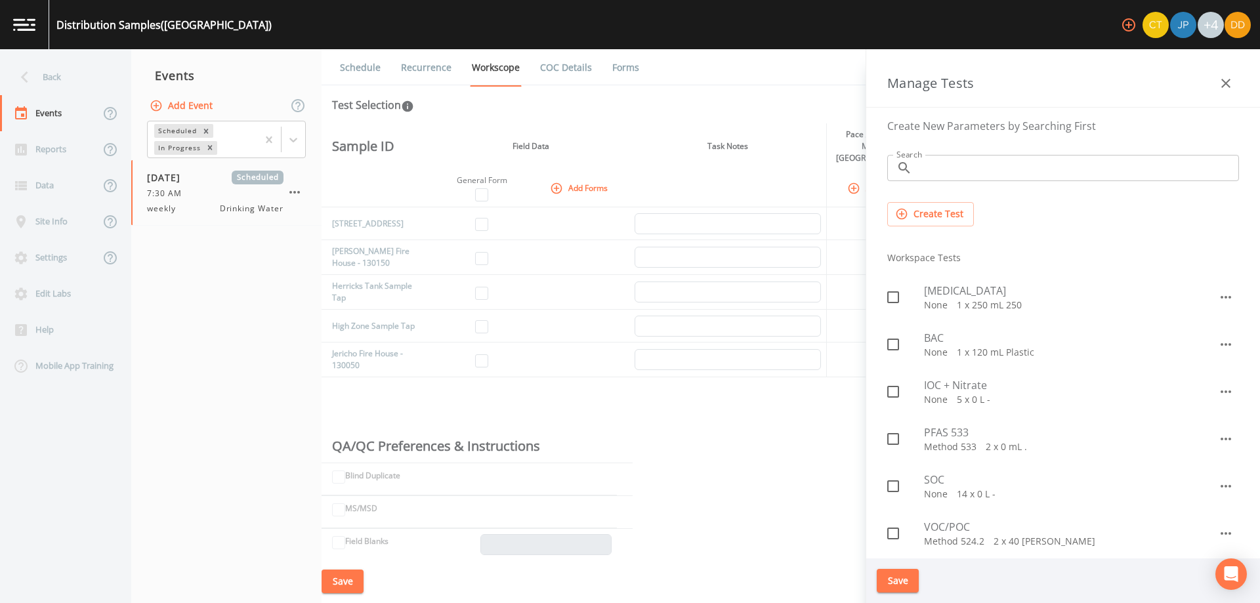
click at [909, 348] on div at bounding box center [905, 345] width 37 height 28
checkbox input "true"
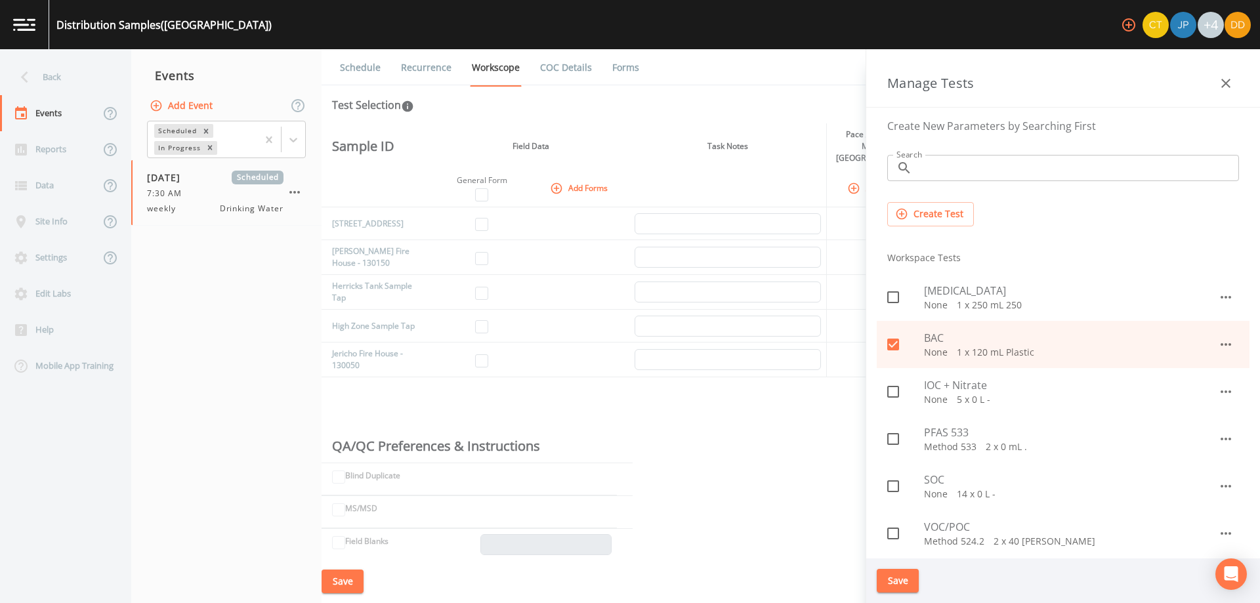
click at [903, 583] on button "Save" at bounding box center [897, 581] width 42 height 24
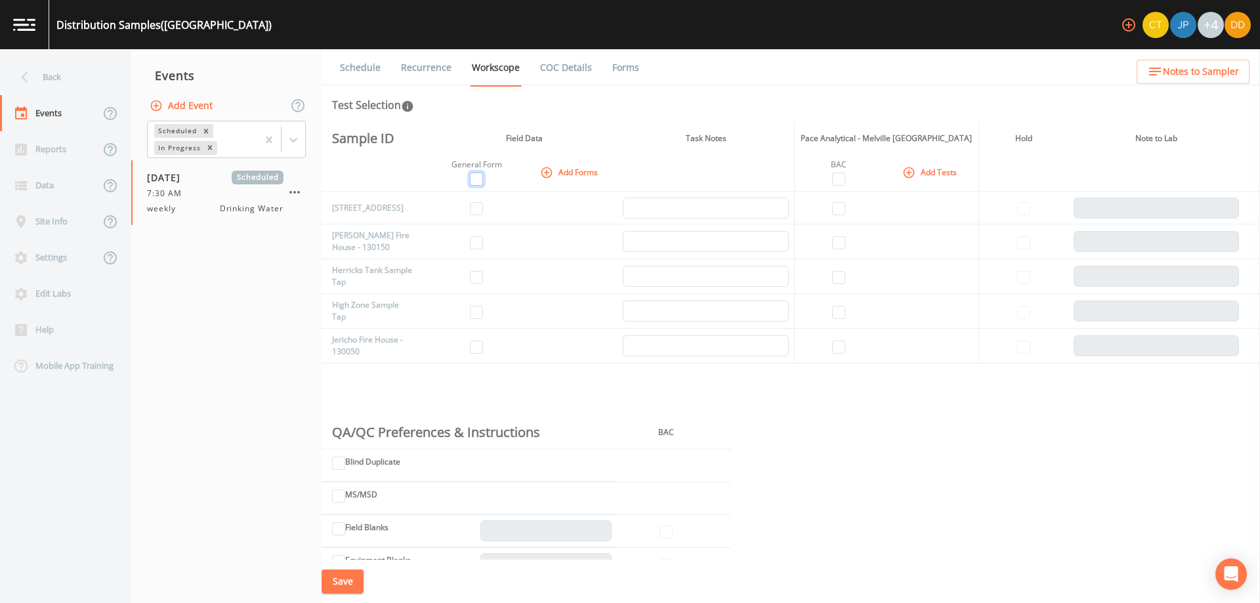
click at [472, 177] on input "checkbox" at bounding box center [476, 179] width 13 height 13
checkbox input "true"
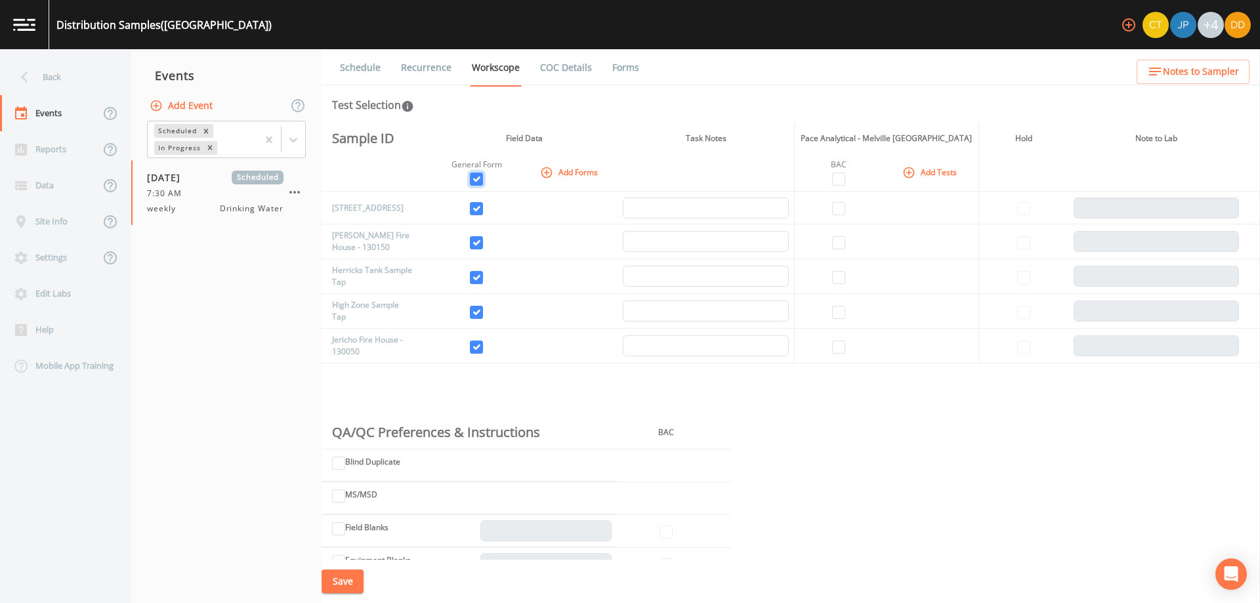
checkbox input "true"
click at [836, 177] on input "checkbox" at bounding box center [838, 179] width 13 height 13
checkbox input "true"
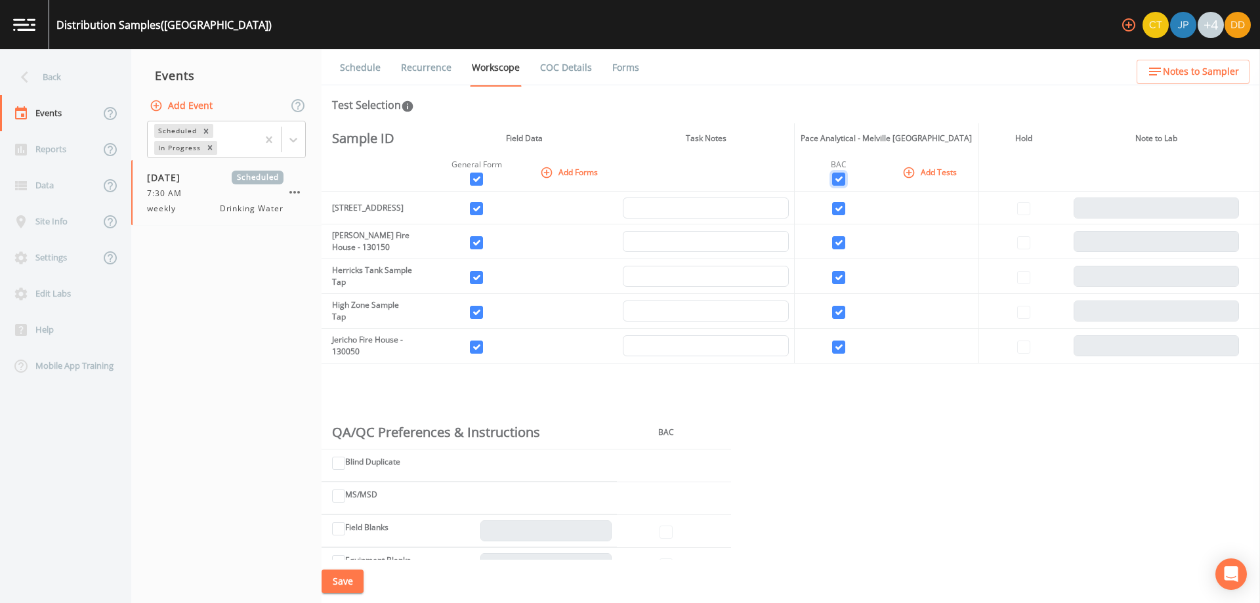
checkbox input "true"
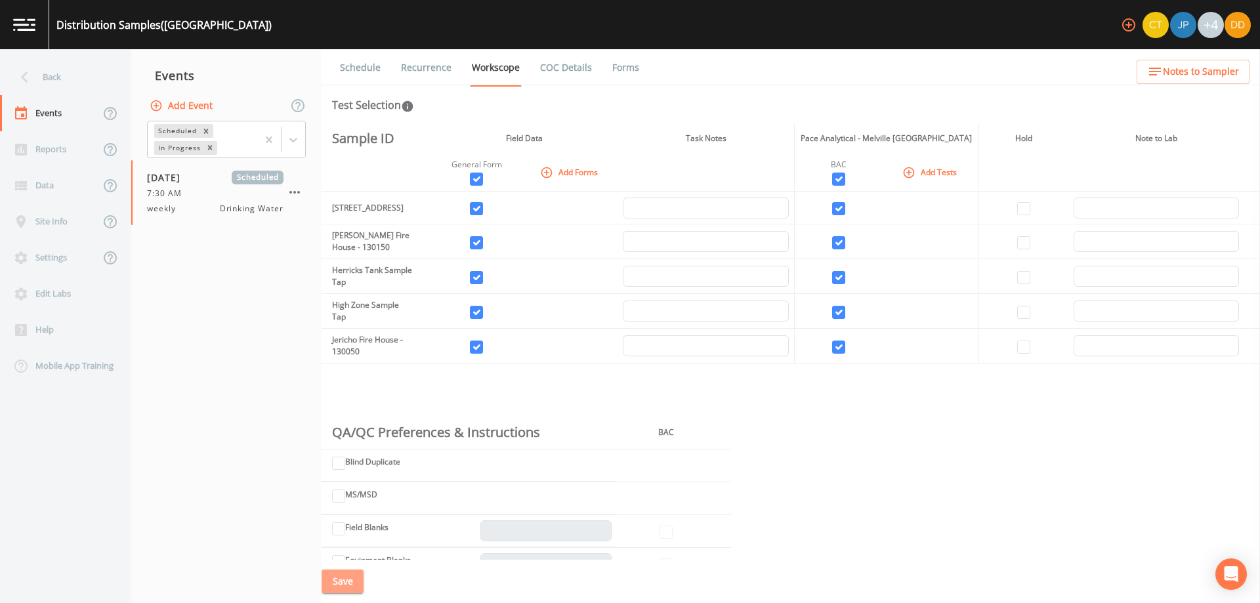
click at [350, 586] on button "Save" at bounding box center [342, 581] width 42 height 24
drag, startPoint x: 309, startPoint y: 345, endPoint x: 281, endPoint y: 314, distance: 42.3
click at [281, 314] on nav "Events Add Event Scheduled In Progress [DATE] Scheduled 7:30 AM weekly Drinking…" at bounding box center [226, 326] width 190 height 554
click at [246, 300] on nav "Events Add Event Scheduled In Progress [DATE] Scheduled 7:30 AM weekly Drinking…" at bounding box center [226, 326] width 190 height 554
drag, startPoint x: 246, startPoint y: 299, endPoint x: 243, endPoint y: 283, distance: 16.7
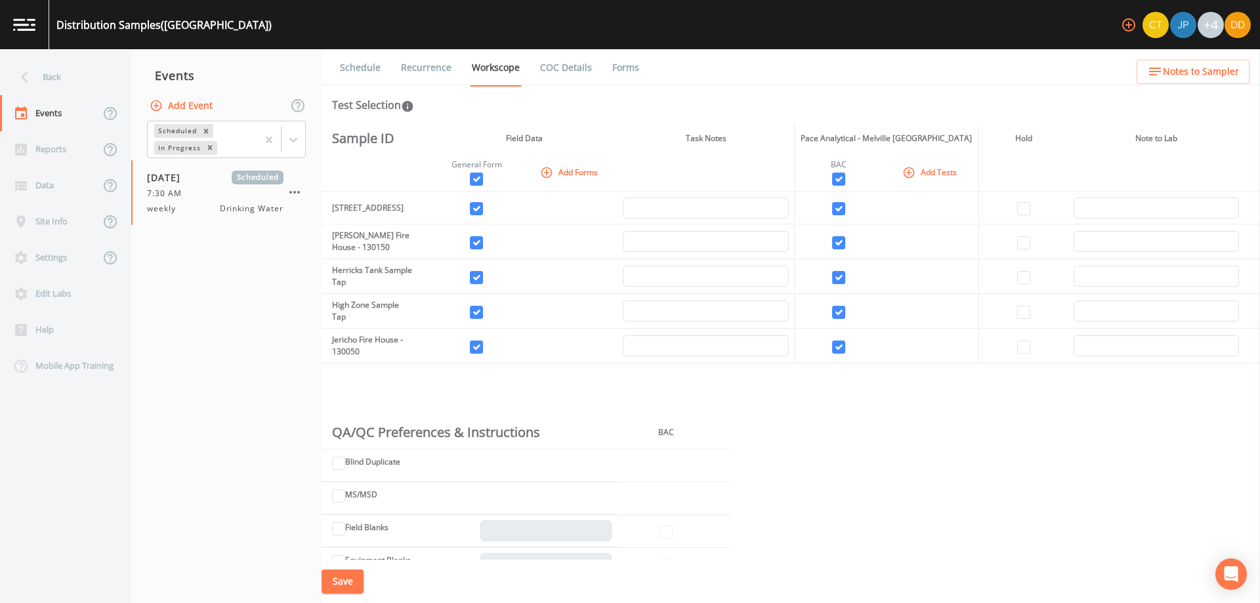
click at [232, 280] on nav "Events Add Event Scheduled In Progress [DATE] Scheduled 7:30 AM weekly Drinking…" at bounding box center [226, 326] width 190 height 554
drag, startPoint x: 933, startPoint y: 107, endPoint x: 905, endPoint y: 104, distance: 27.7
click at [905, 104] on div "Test Selection" at bounding box center [790, 105] width 917 height 16
